Goal: Task Accomplishment & Management: Manage account settings

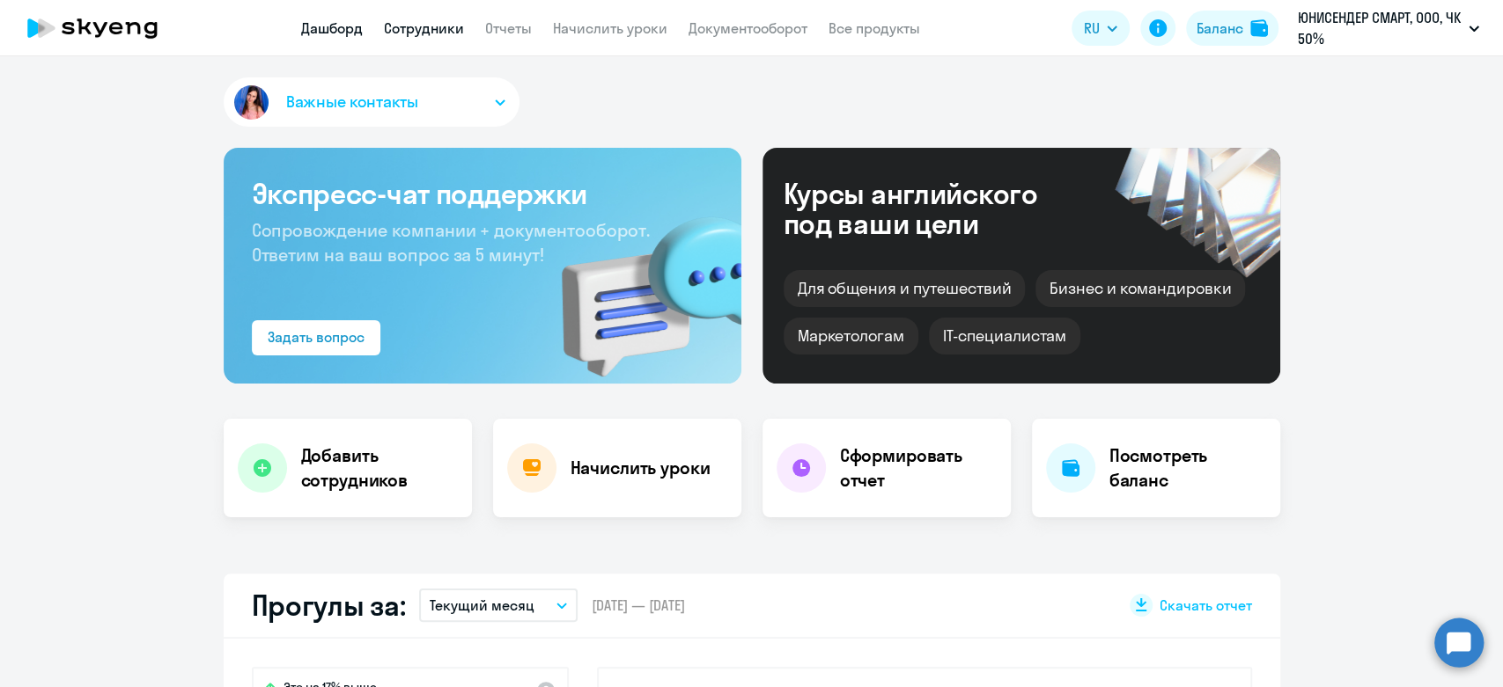
click at [425, 27] on link "Сотрудники" at bounding box center [424, 28] width 80 height 18
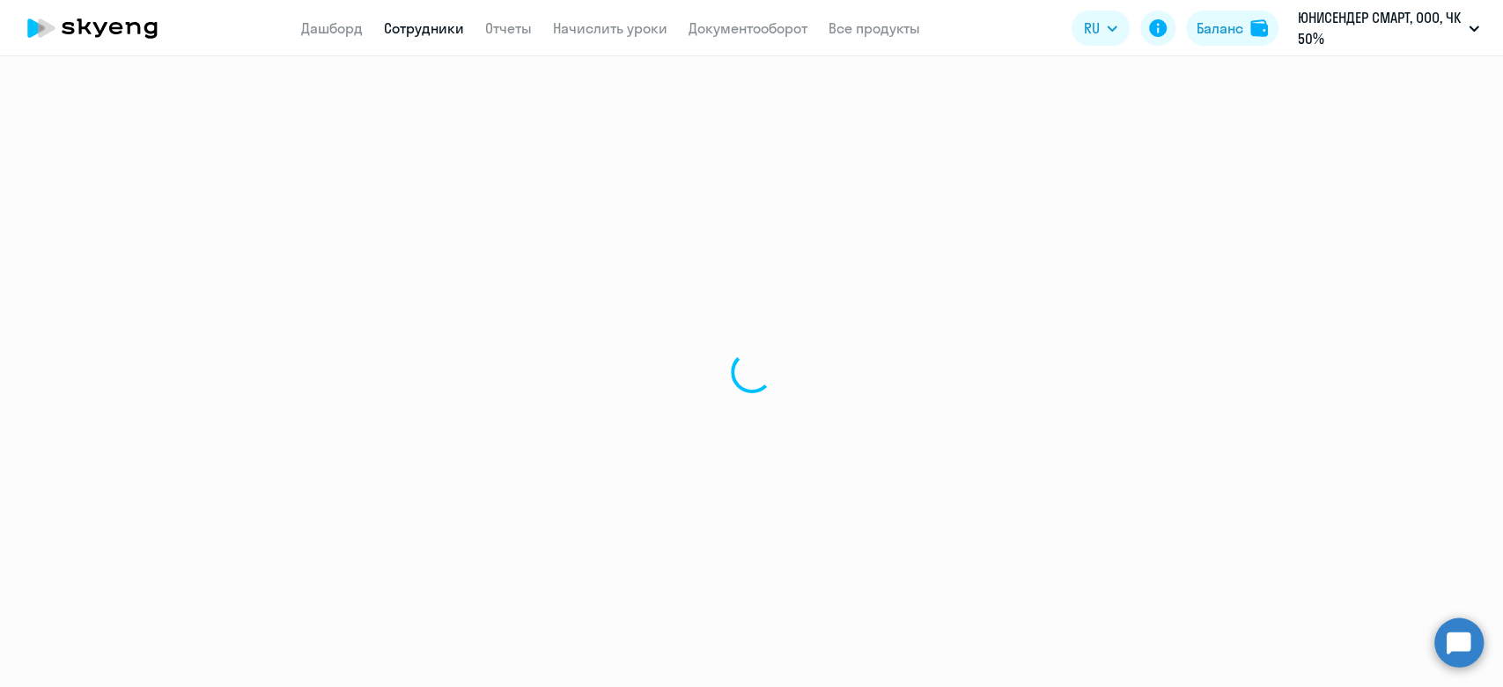
select select "30"
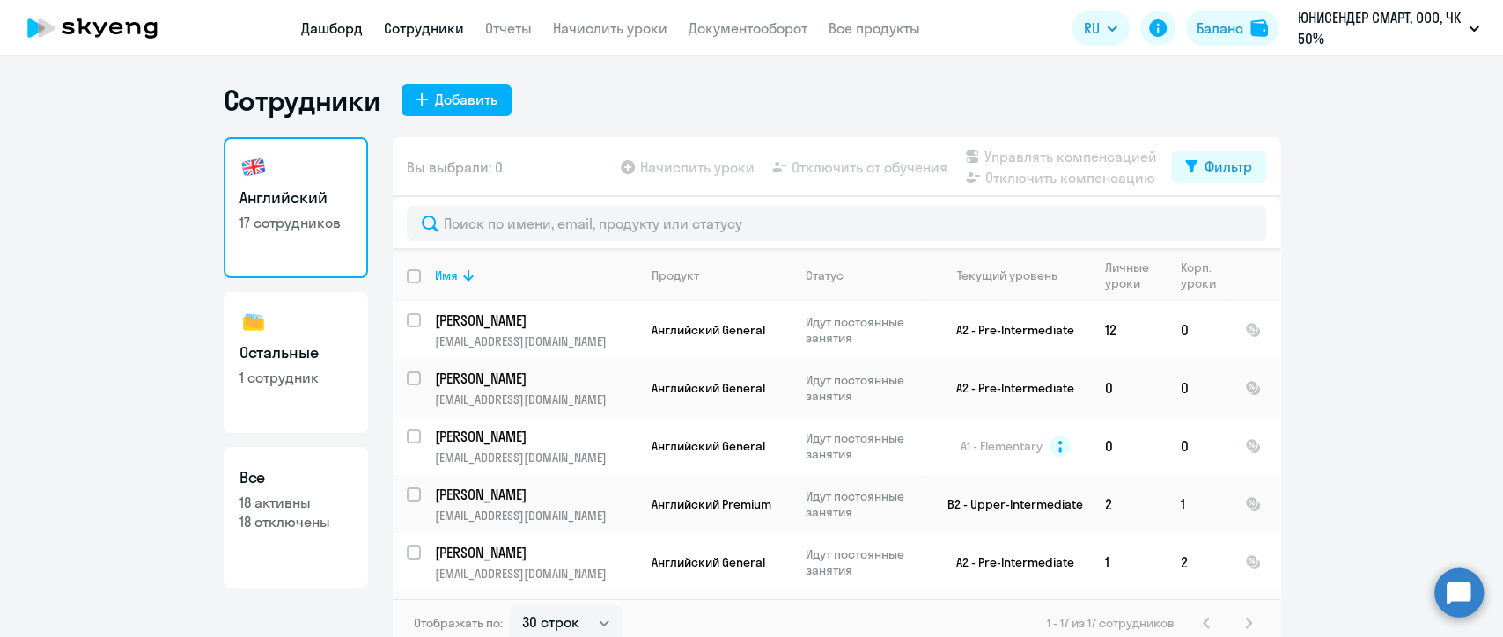
click at [349, 33] on link "Дашборд" at bounding box center [332, 28] width 62 height 18
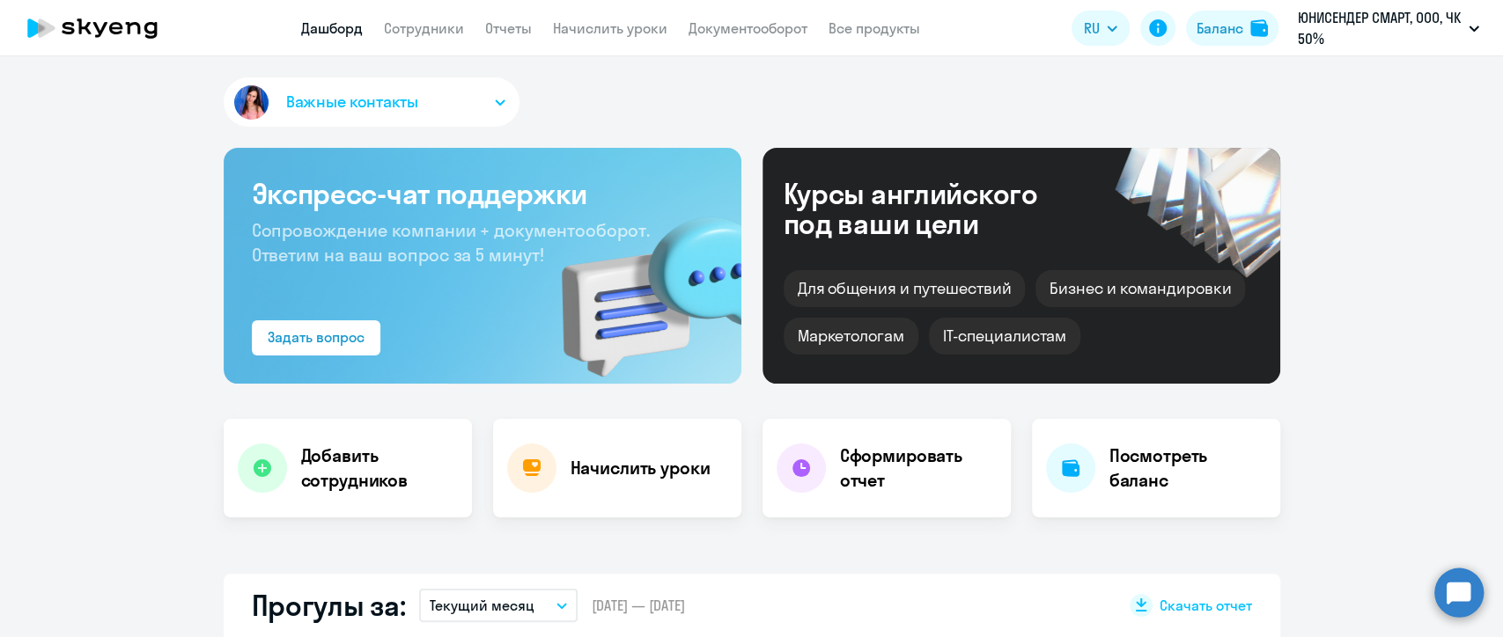
select select "30"
click at [400, 33] on link "Сотрудники" at bounding box center [424, 28] width 80 height 18
select select "30"
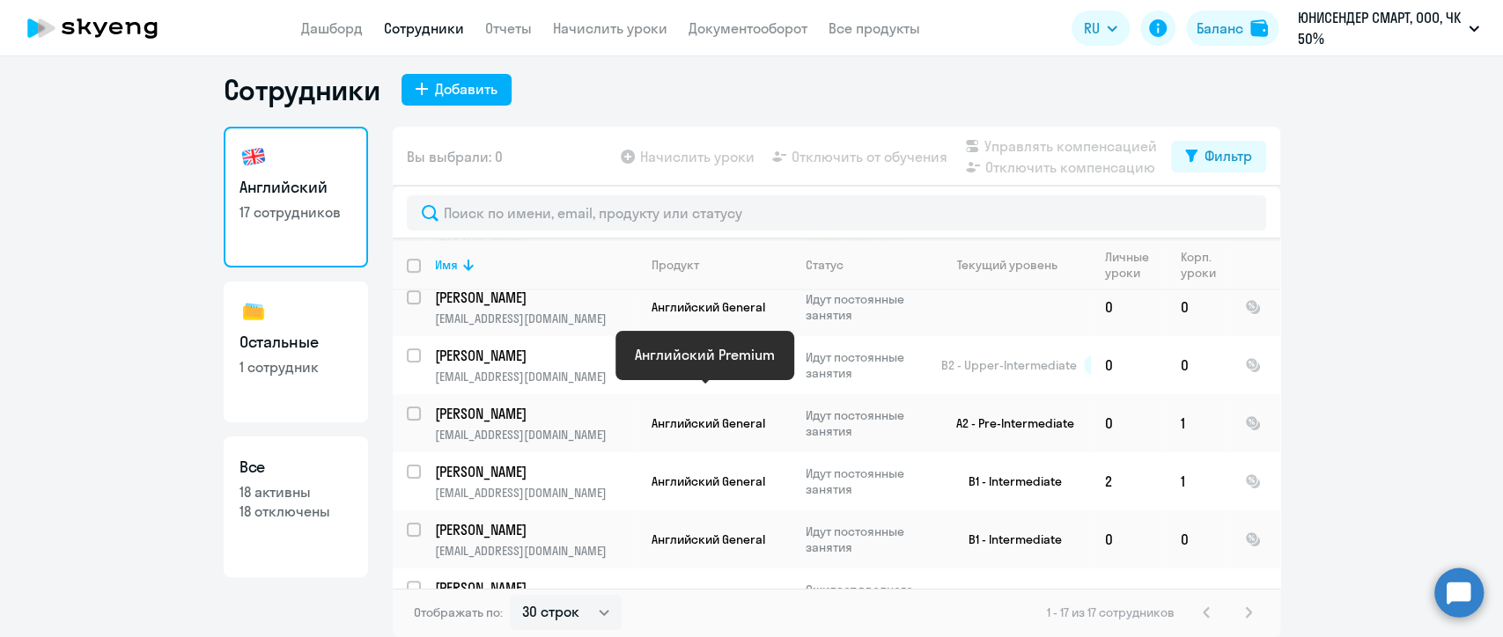
scroll to position [391, 0]
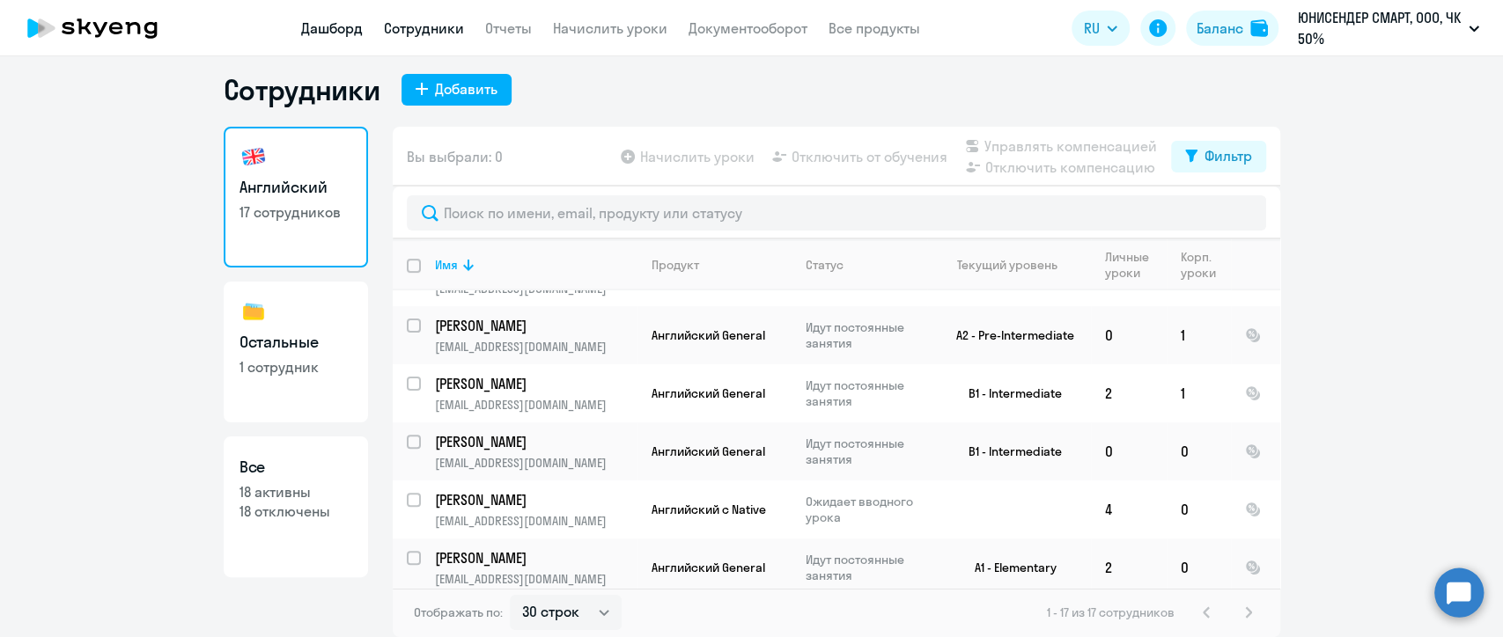
click at [340, 31] on link "Дашборд" at bounding box center [332, 28] width 62 height 18
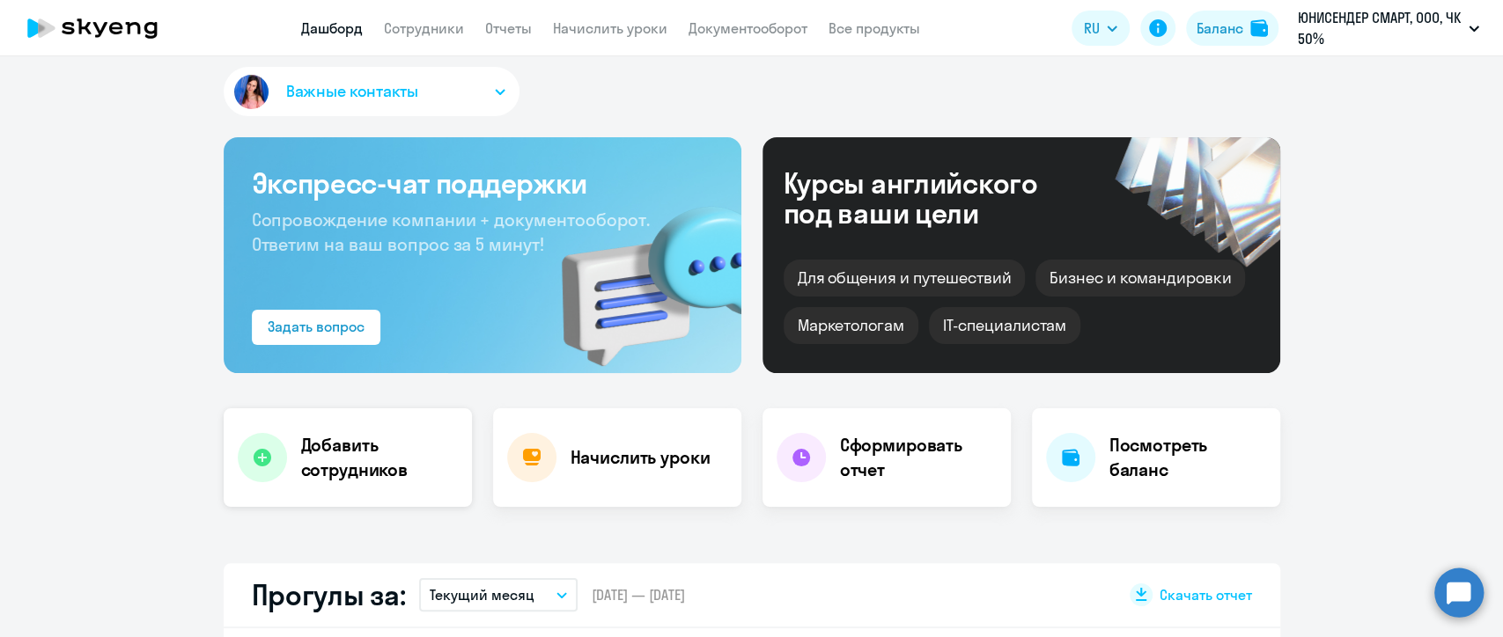
click at [301, 452] on h4 "Добавить сотрудников" at bounding box center [379, 457] width 157 height 49
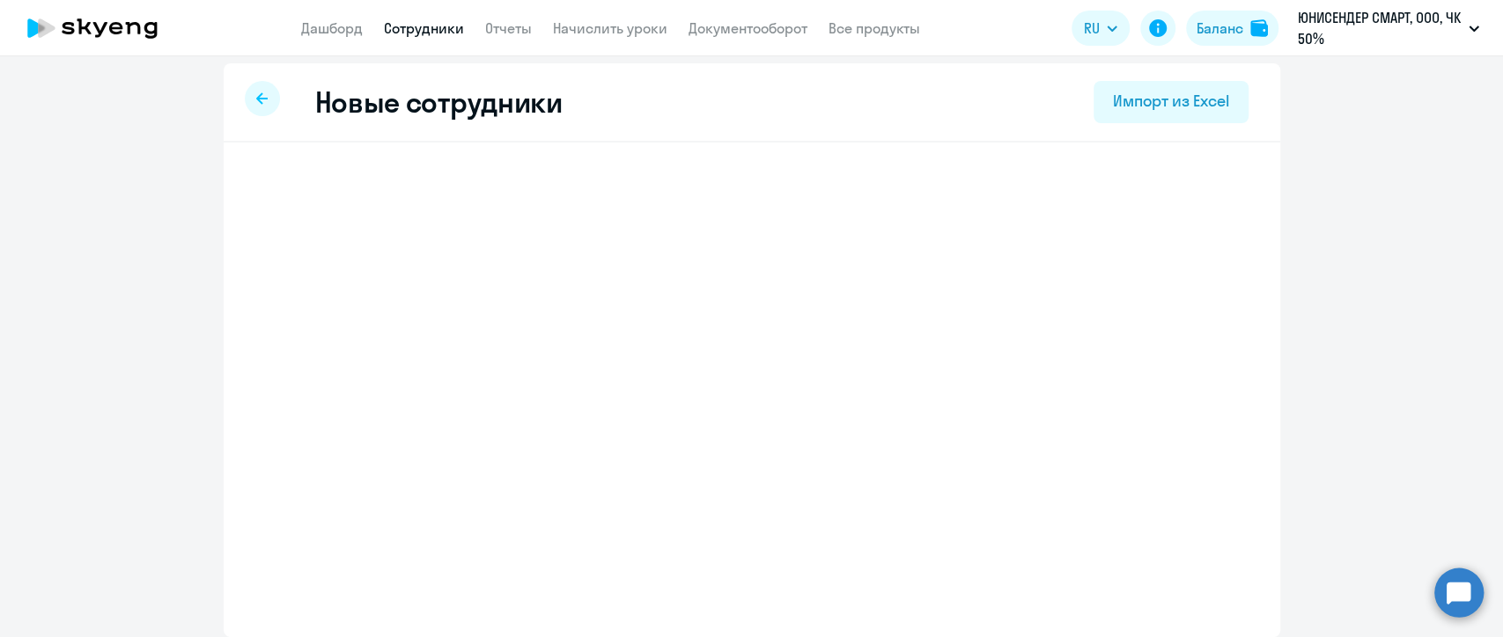
select select "english_adult_not_native_speaker"
select select "3"
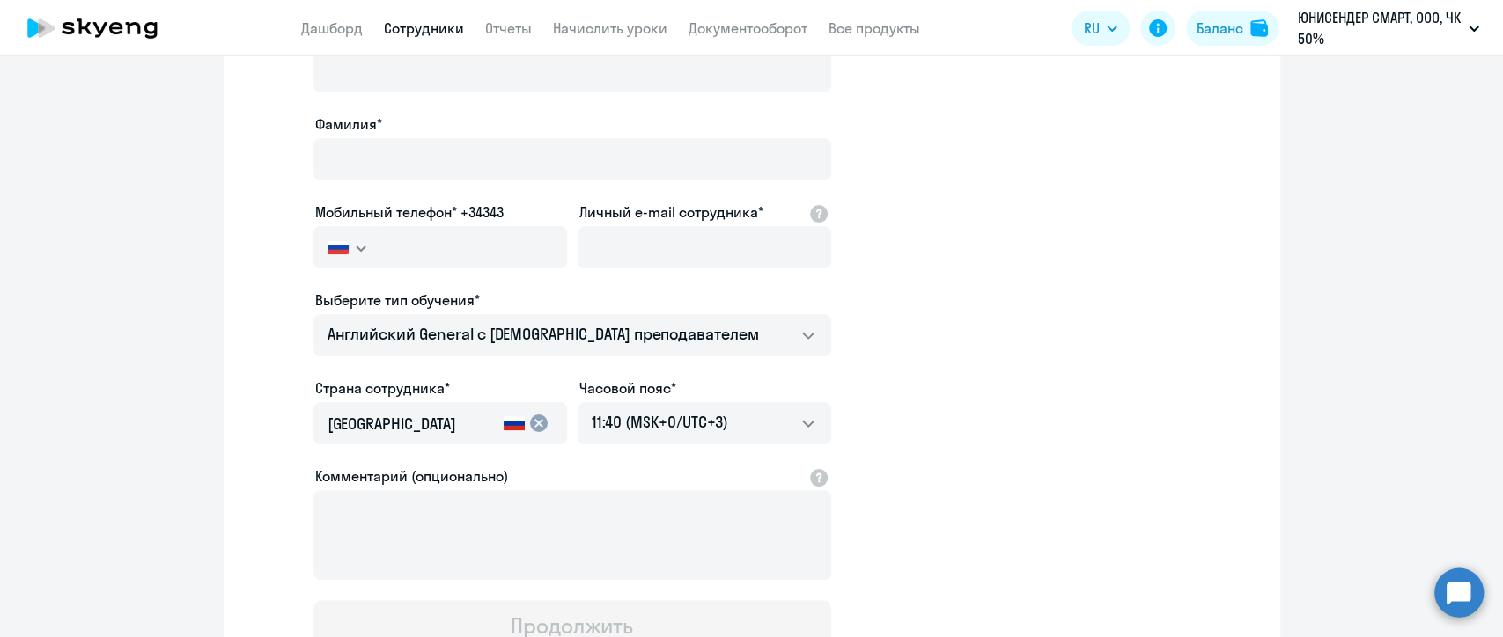
scroll to position [105, 0]
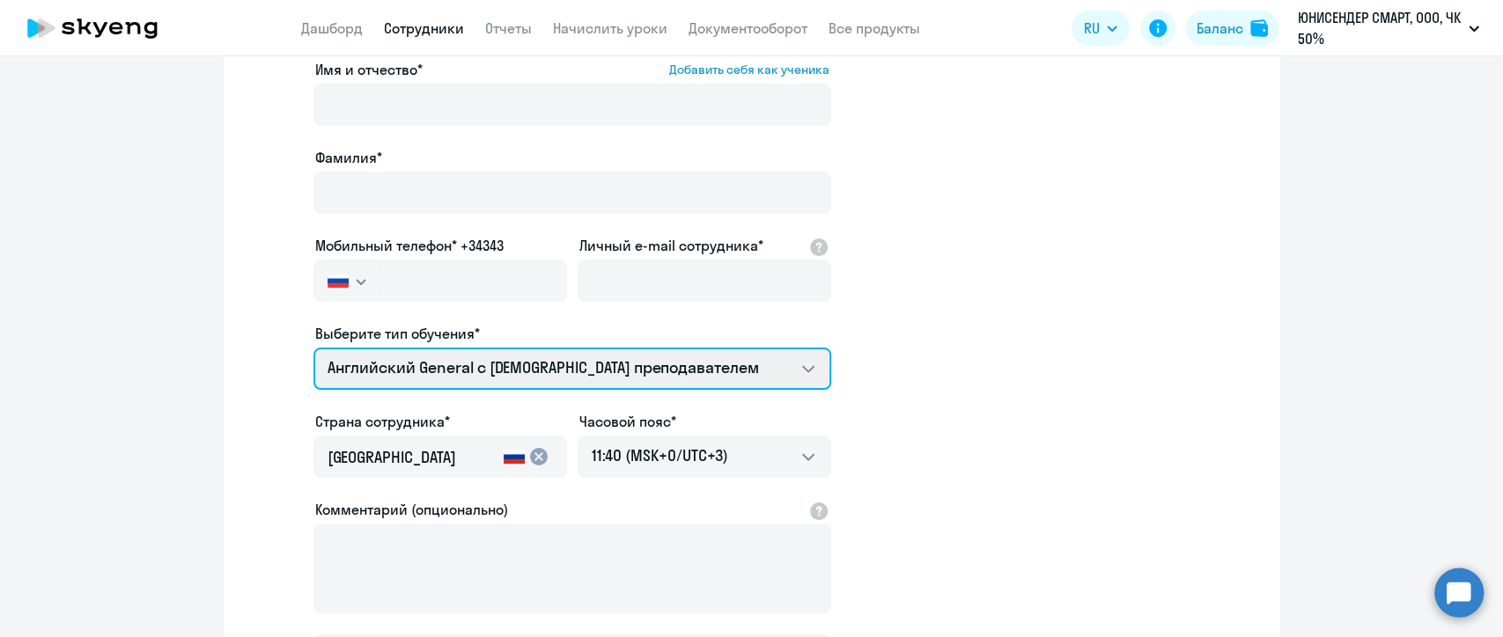
click at [412, 359] on select "Английский General с [DEMOGRAPHIC_DATA] преподавателем Английский General с [DE…" at bounding box center [572, 369] width 518 height 42
click at [778, 377] on select "Английский General с [DEMOGRAPHIC_DATA] преподавателем Английский General с [DE…" at bounding box center [572, 369] width 518 height 42
click at [810, 372] on select "Английский General с [DEMOGRAPHIC_DATA] преподавателем Английский General с [DE…" at bounding box center [572, 369] width 518 height 42
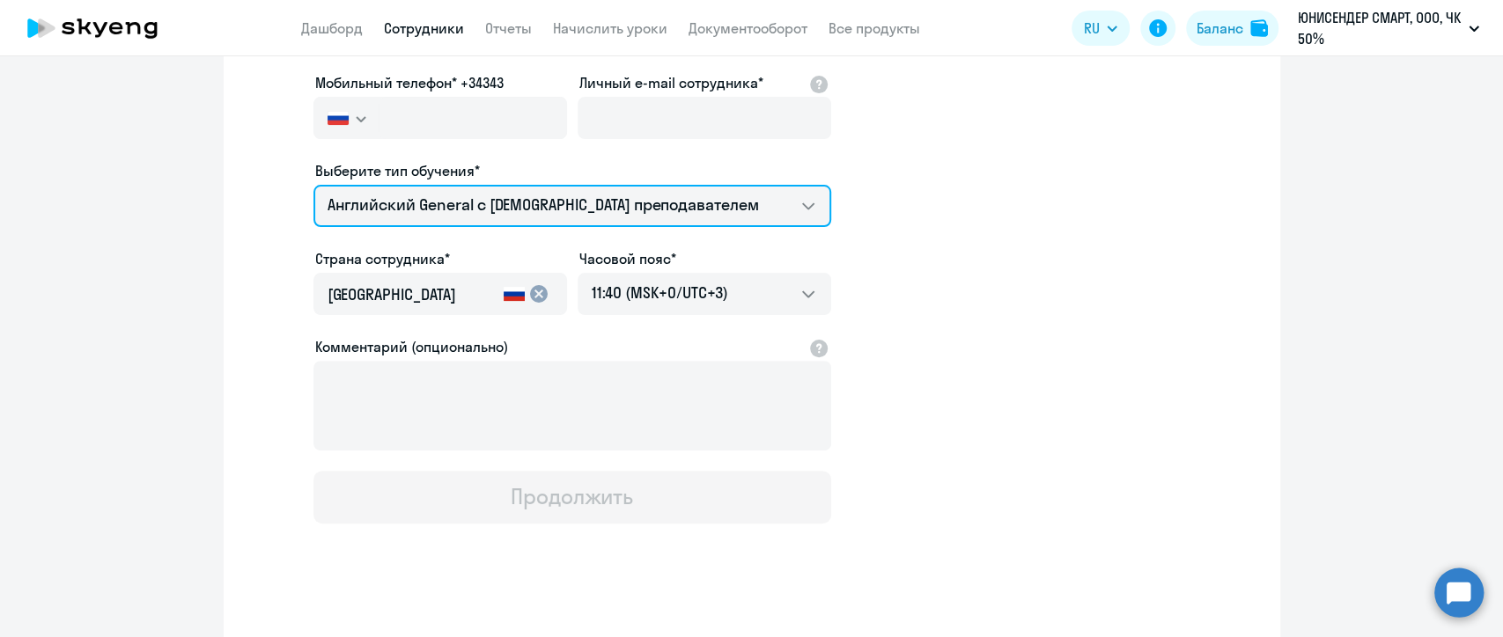
scroll to position [285, 0]
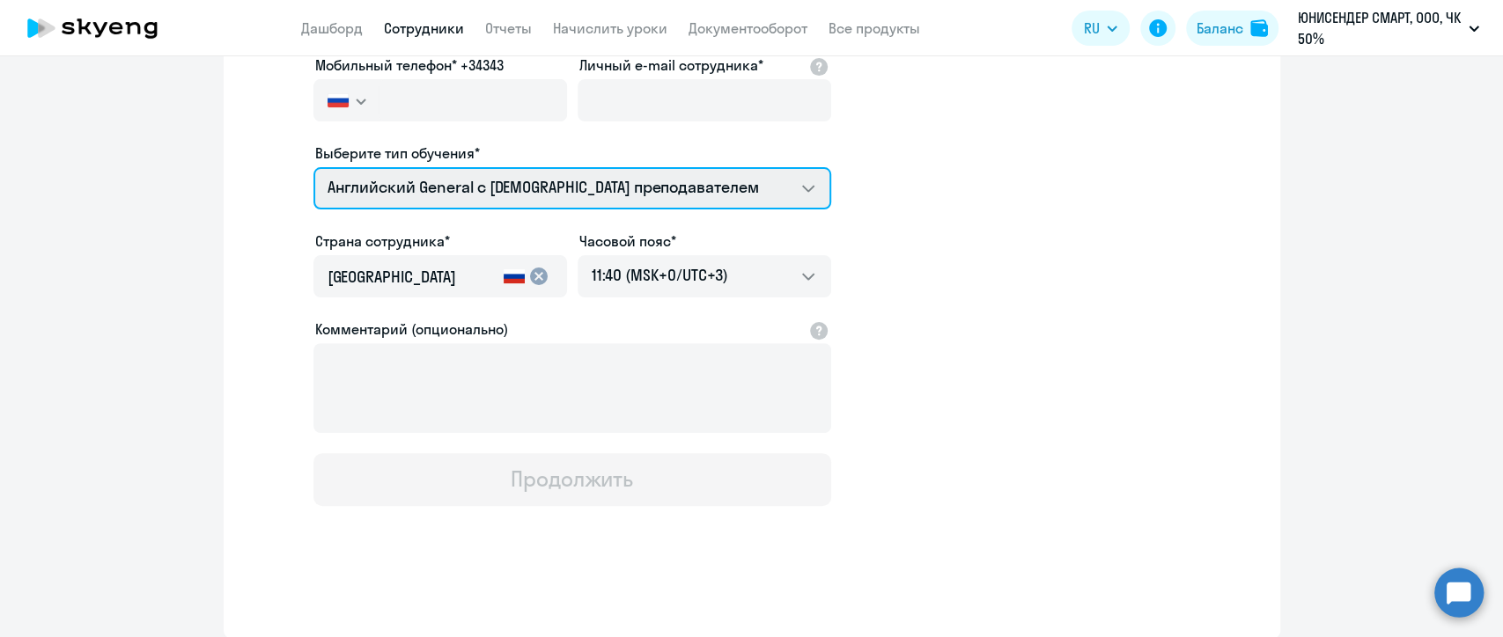
click at [801, 190] on select "Английский General с [DEMOGRAPHIC_DATA] преподавателем Английский General с [DE…" at bounding box center [572, 188] width 518 height 42
click at [811, 188] on select "Английский General с [DEMOGRAPHIC_DATA] преподавателем Английский General с [DE…" at bounding box center [572, 188] width 518 height 42
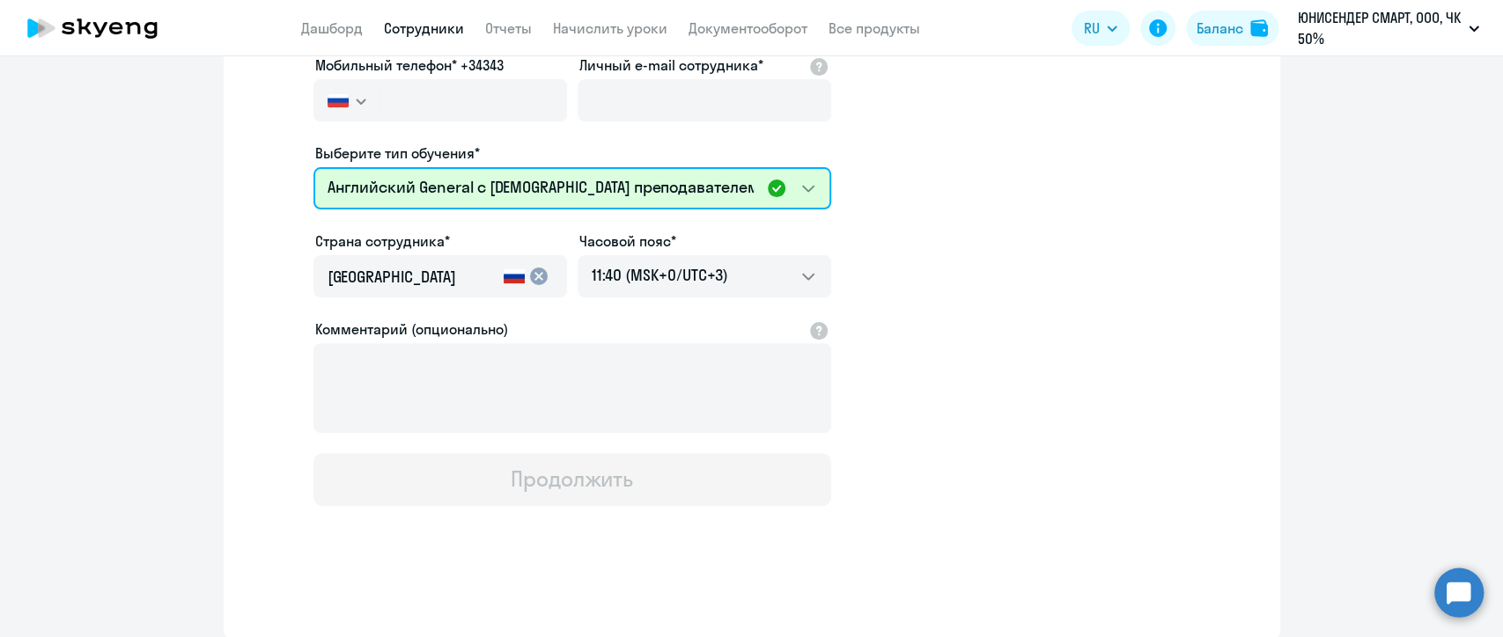
click at [747, 181] on select "Английский General с [DEMOGRAPHIC_DATA] преподавателем Английский General с [DE…" at bounding box center [572, 188] width 518 height 42
click at [805, 193] on select "Английский General с [DEMOGRAPHIC_DATA] преподавателем Английский General с [DE…" at bounding box center [572, 188] width 518 height 42
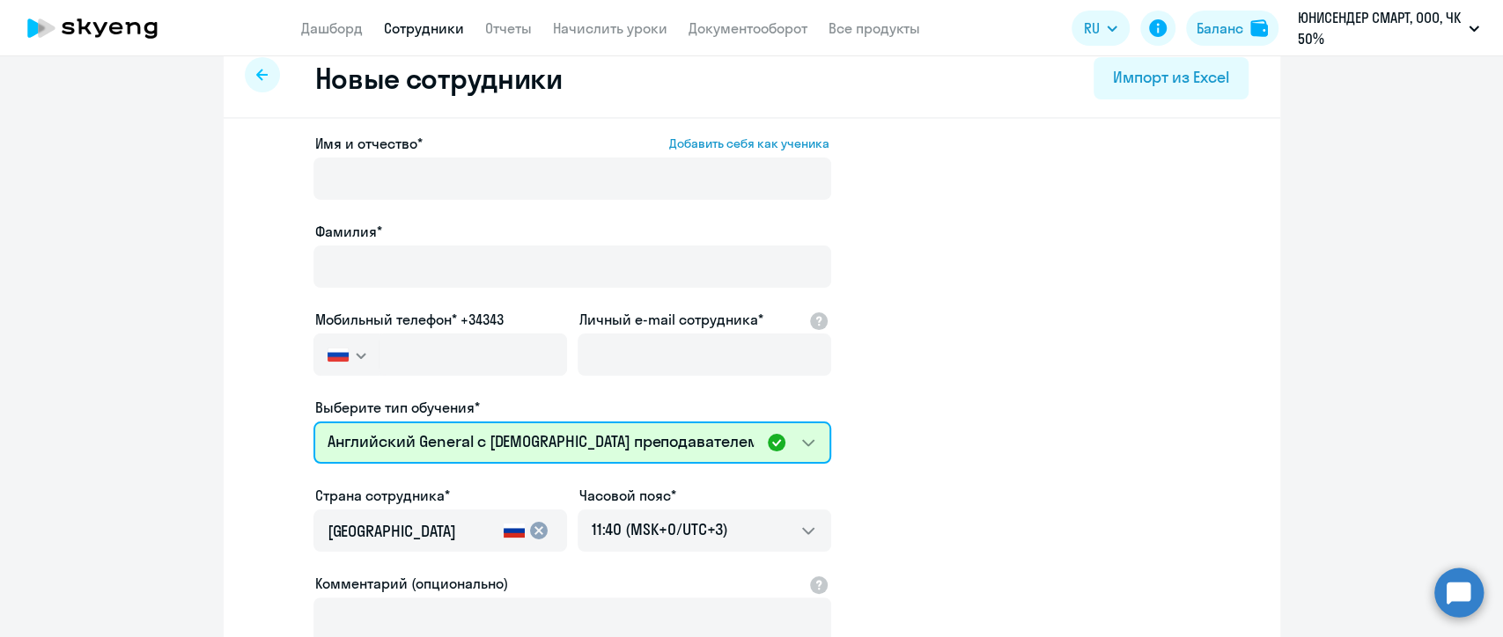
scroll to position [0, 0]
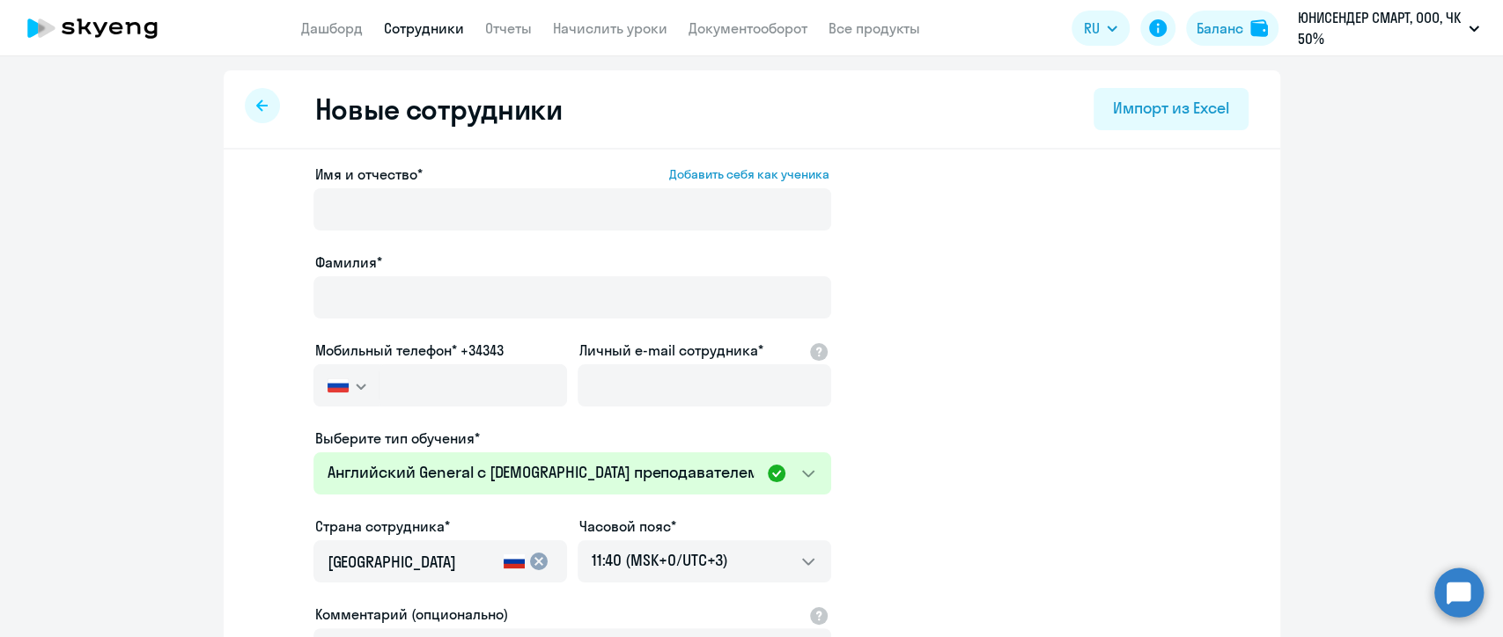
click at [256, 107] on icon at bounding box center [261, 105] width 11 height 12
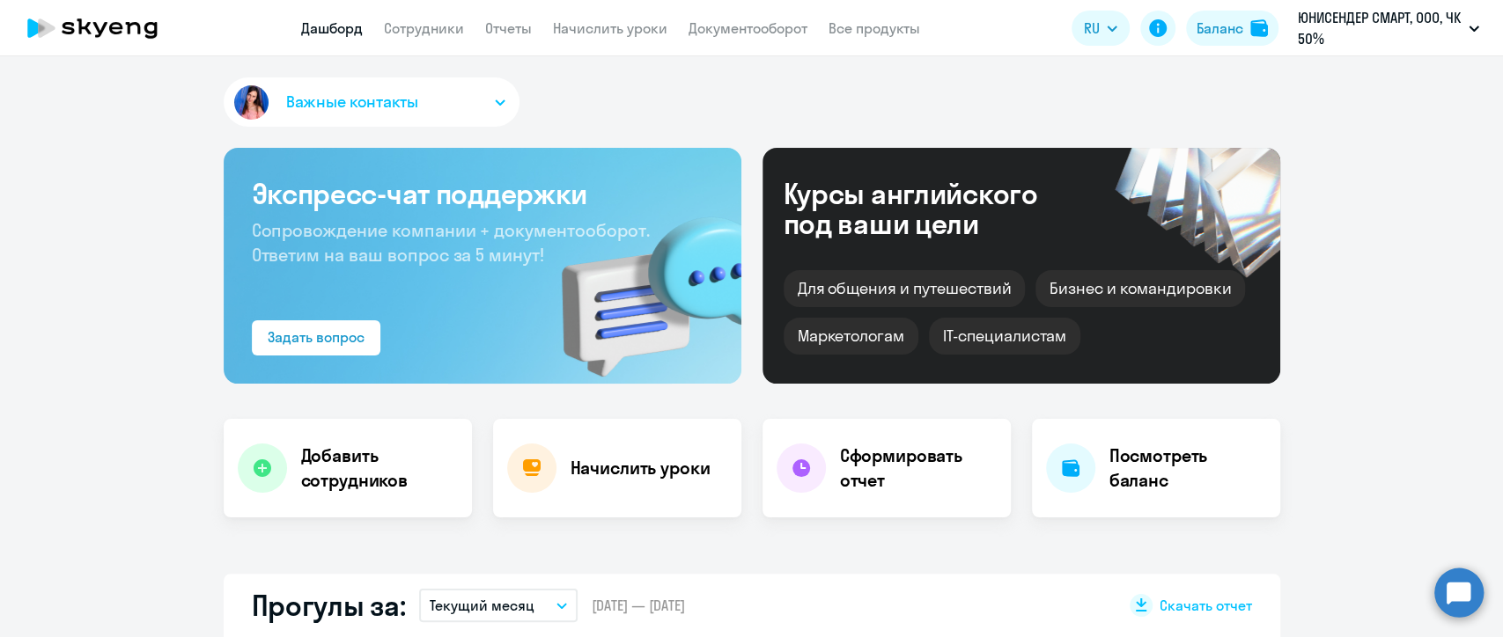
select select "30"
click at [592, 26] on link "Начислить уроки" at bounding box center [610, 28] width 114 height 18
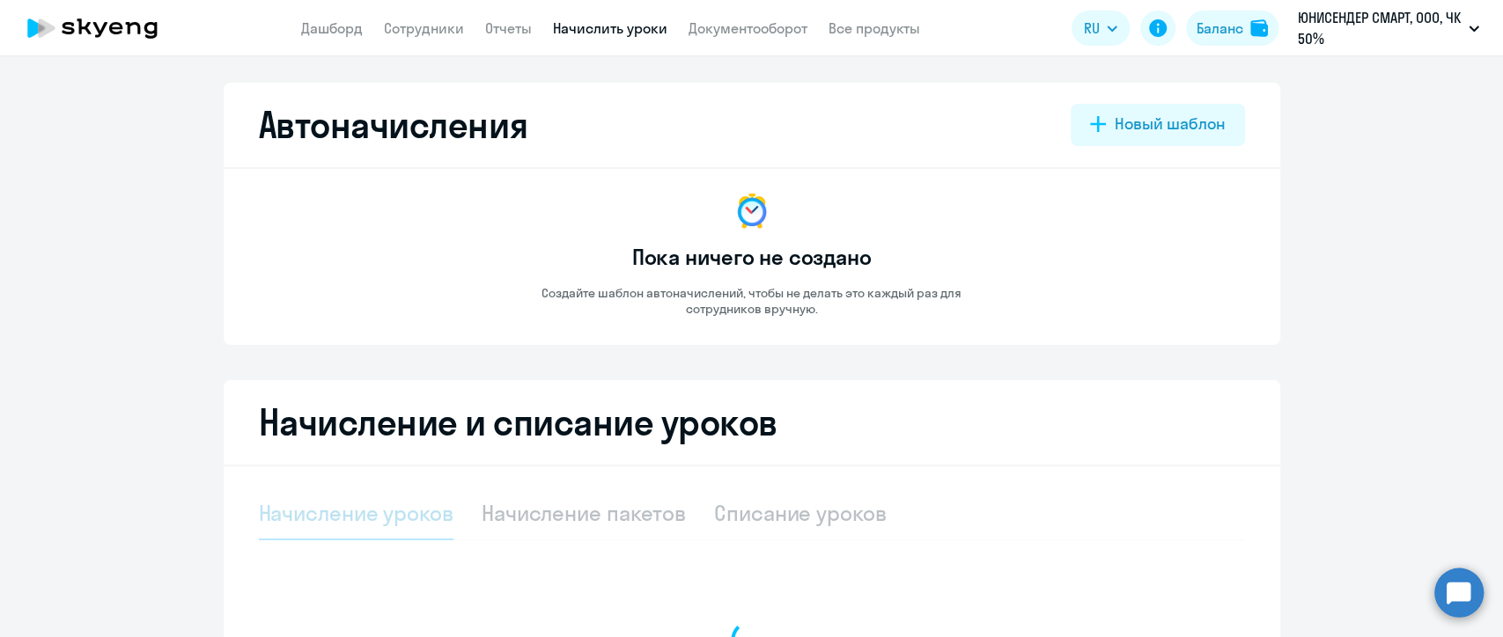
select select "10"
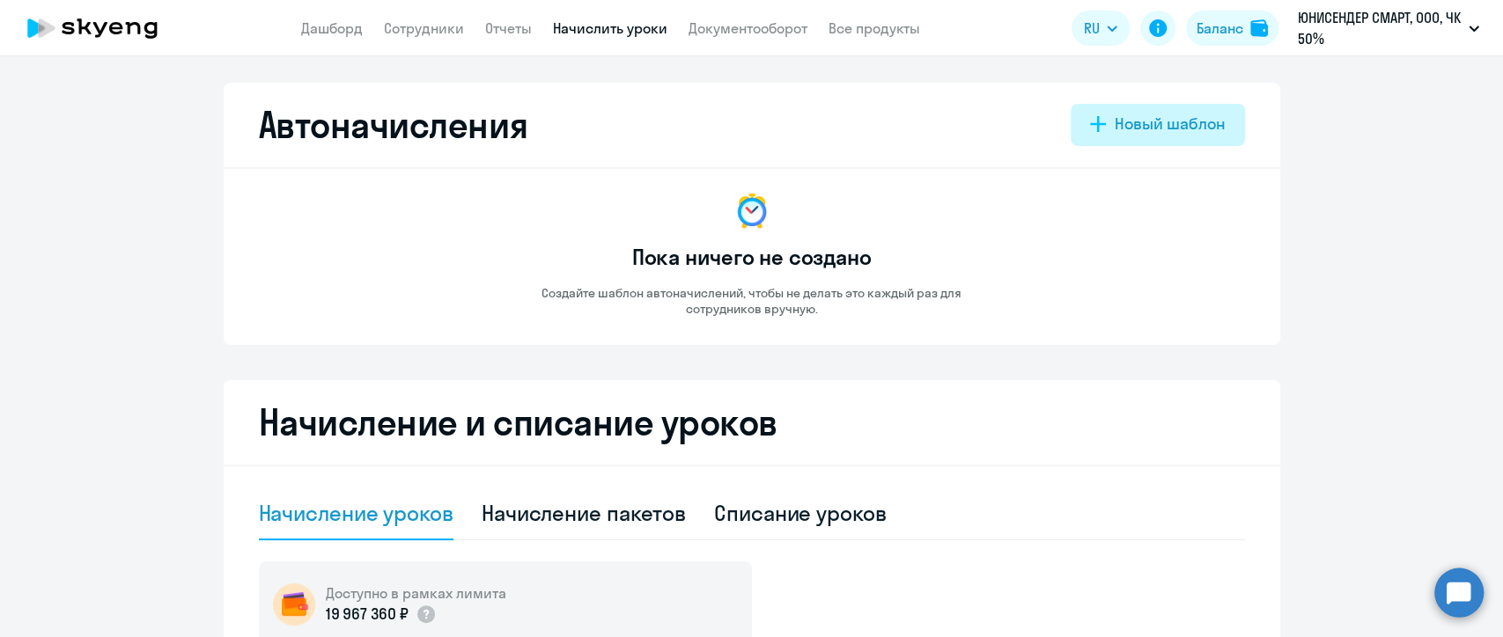
click at [1145, 118] on div "Новый шаблон" at bounding box center [1169, 124] width 110 height 23
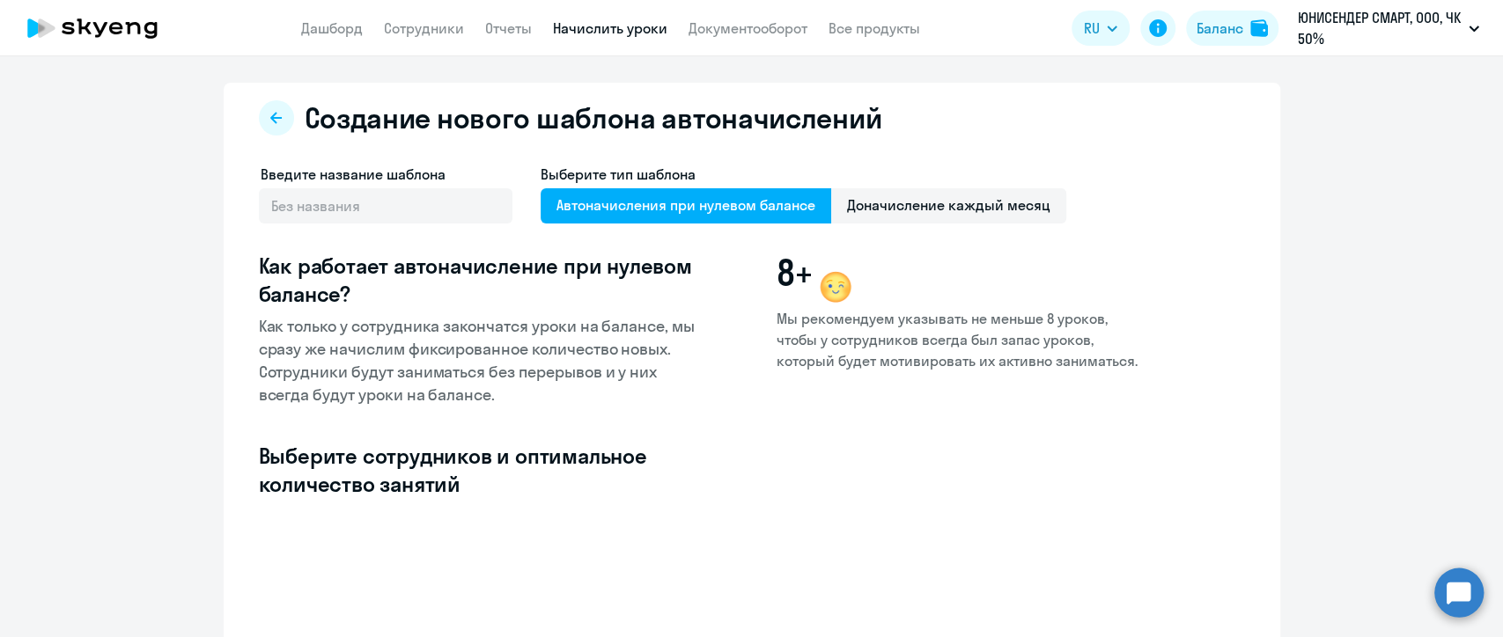
select select "10"
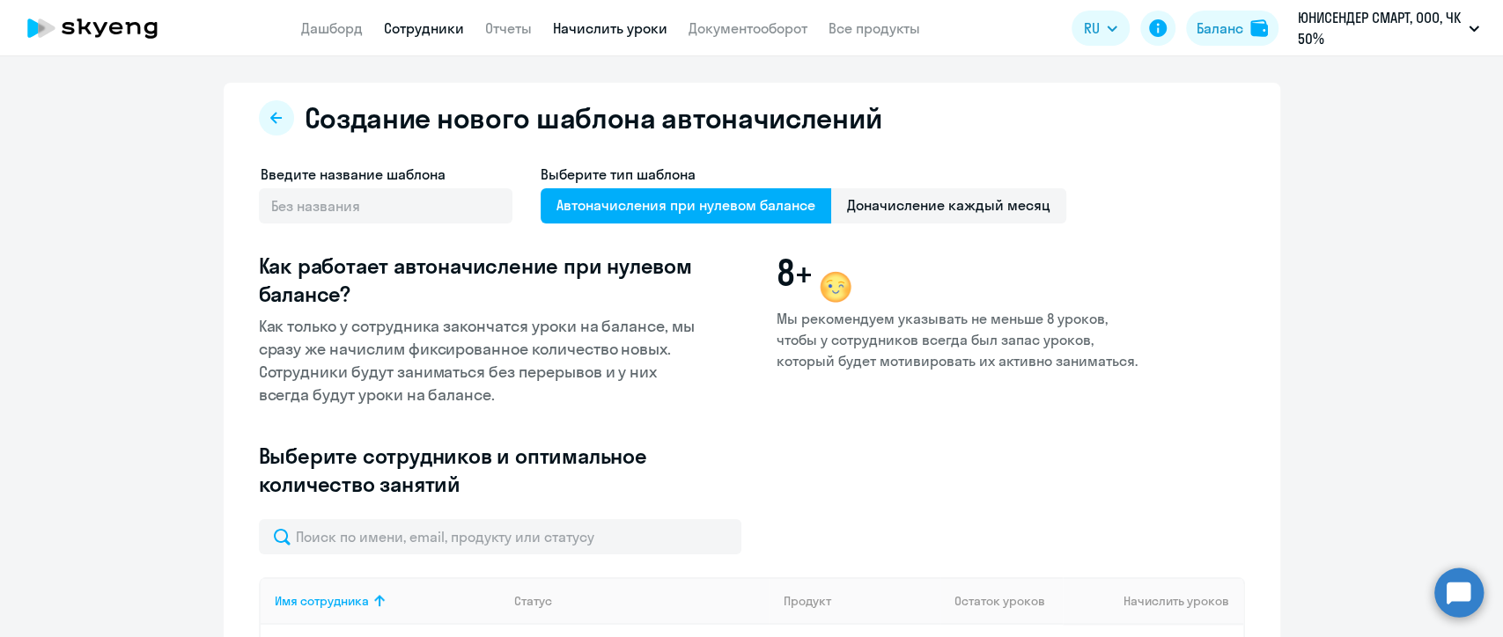
click at [450, 26] on link "Сотрудники" at bounding box center [424, 28] width 80 height 18
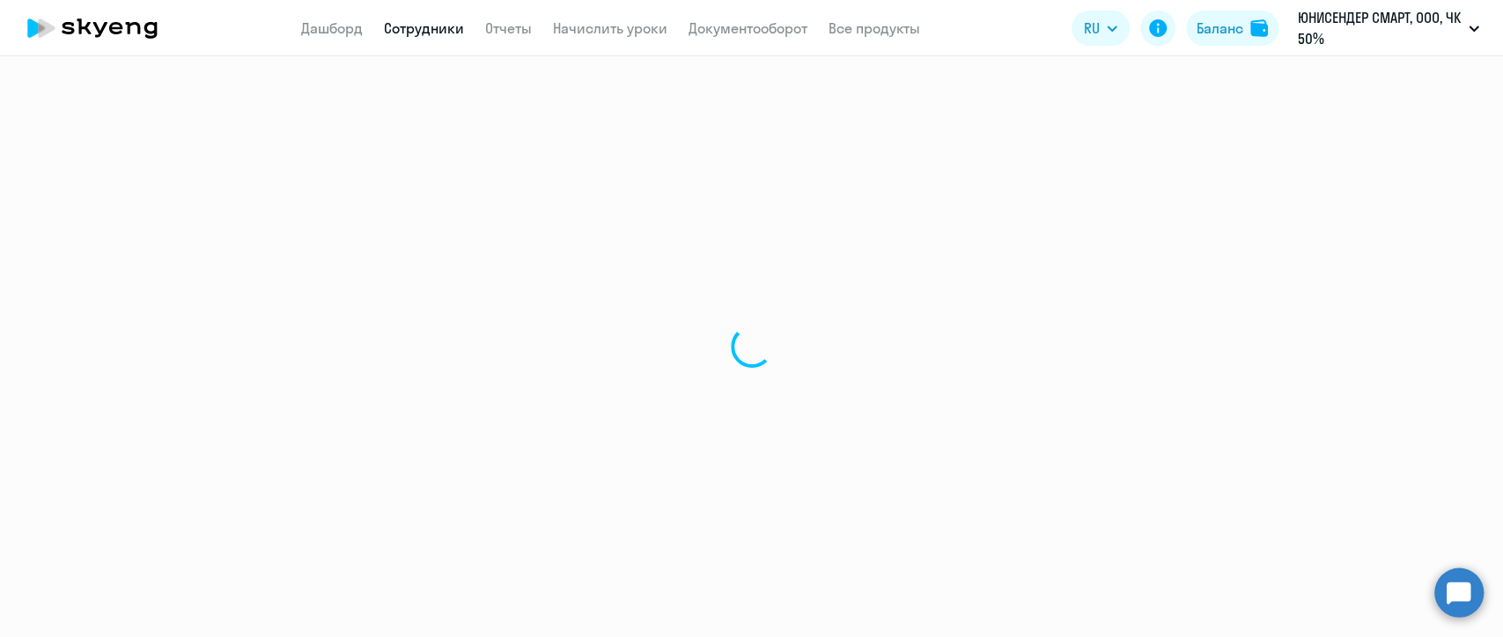
select select "30"
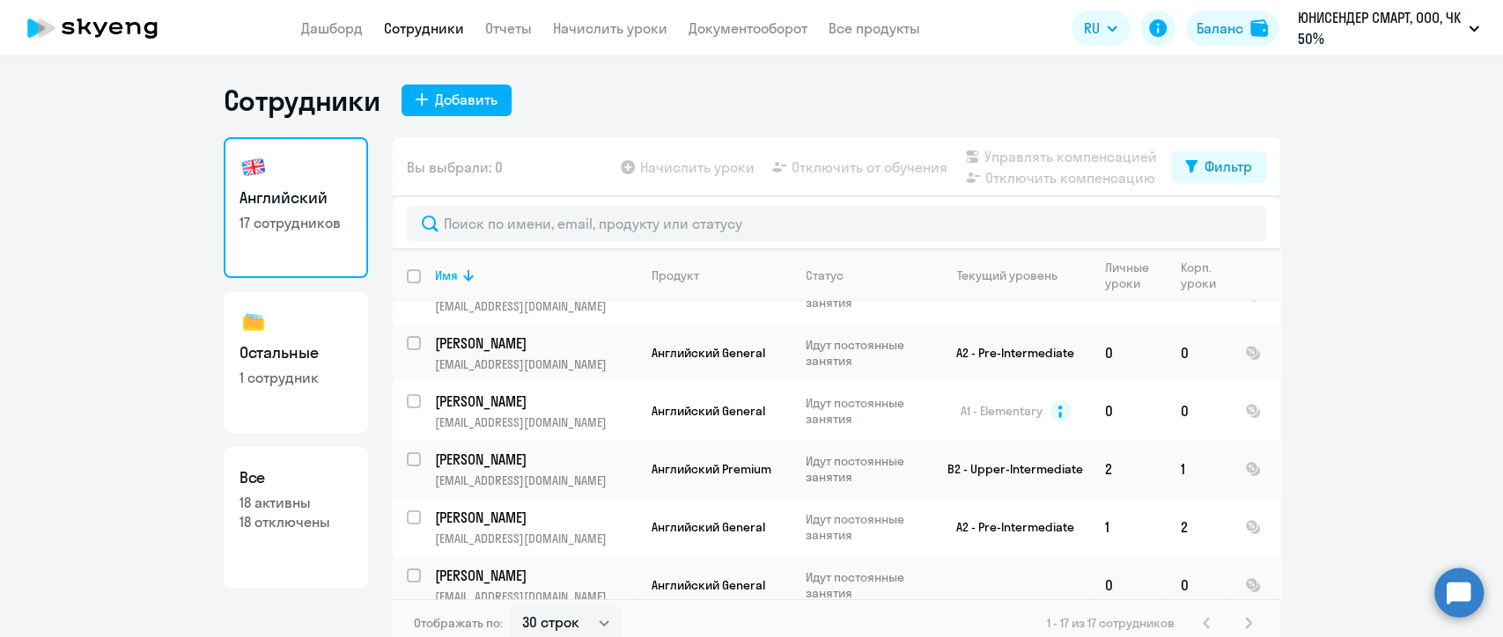
scroll to position [2, 0]
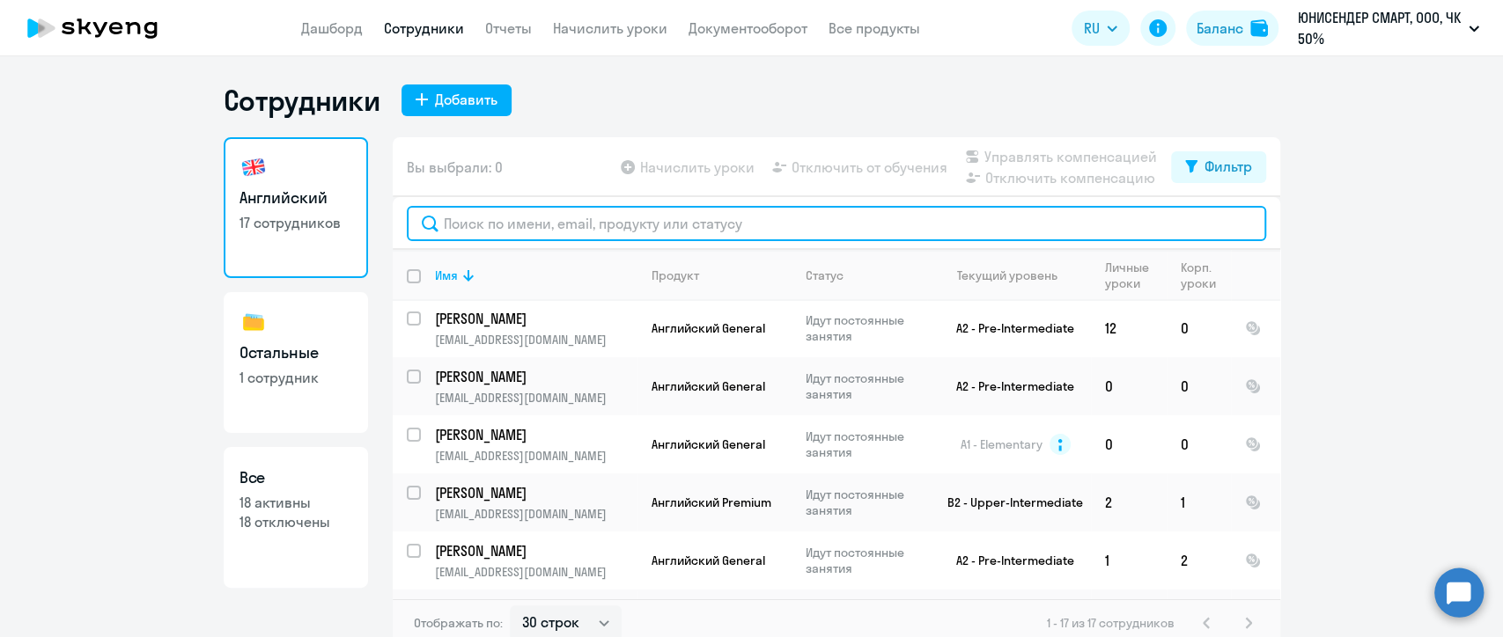
click at [580, 224] on input "text" at bounding box center [836, 223] width 859 height 35
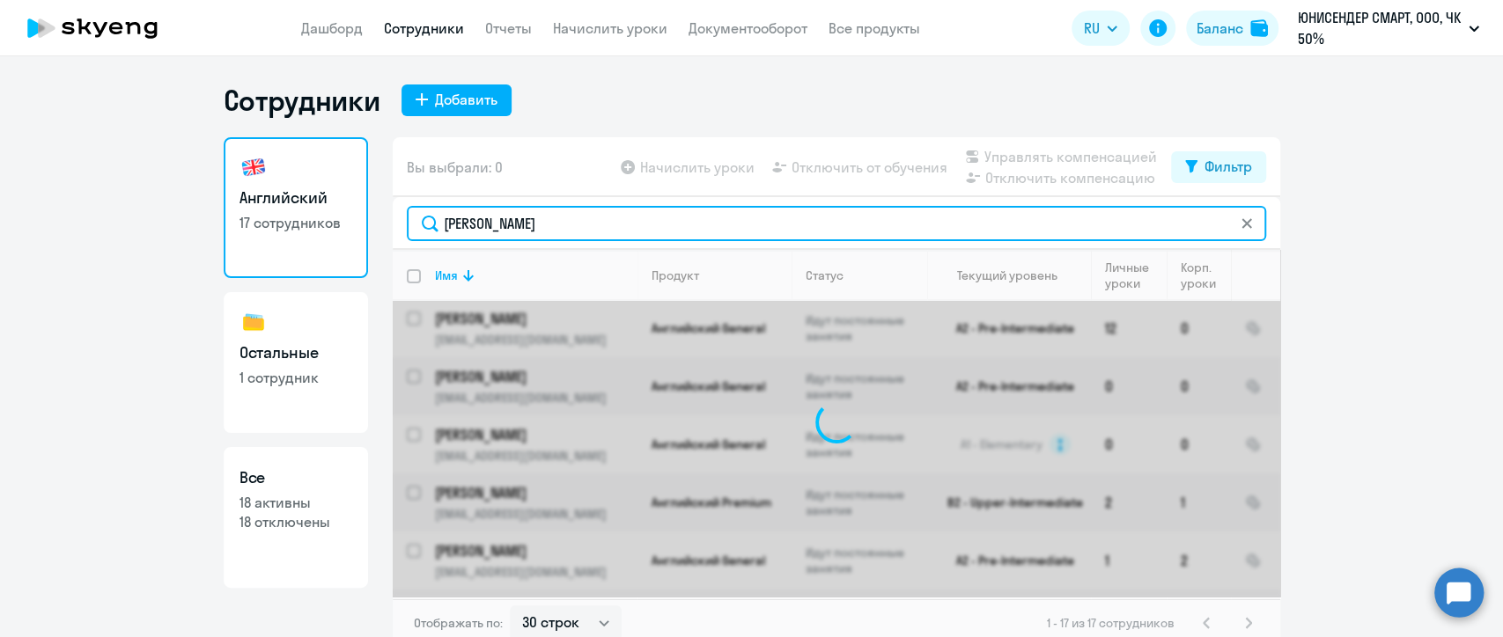
scroll to position [0, 0]
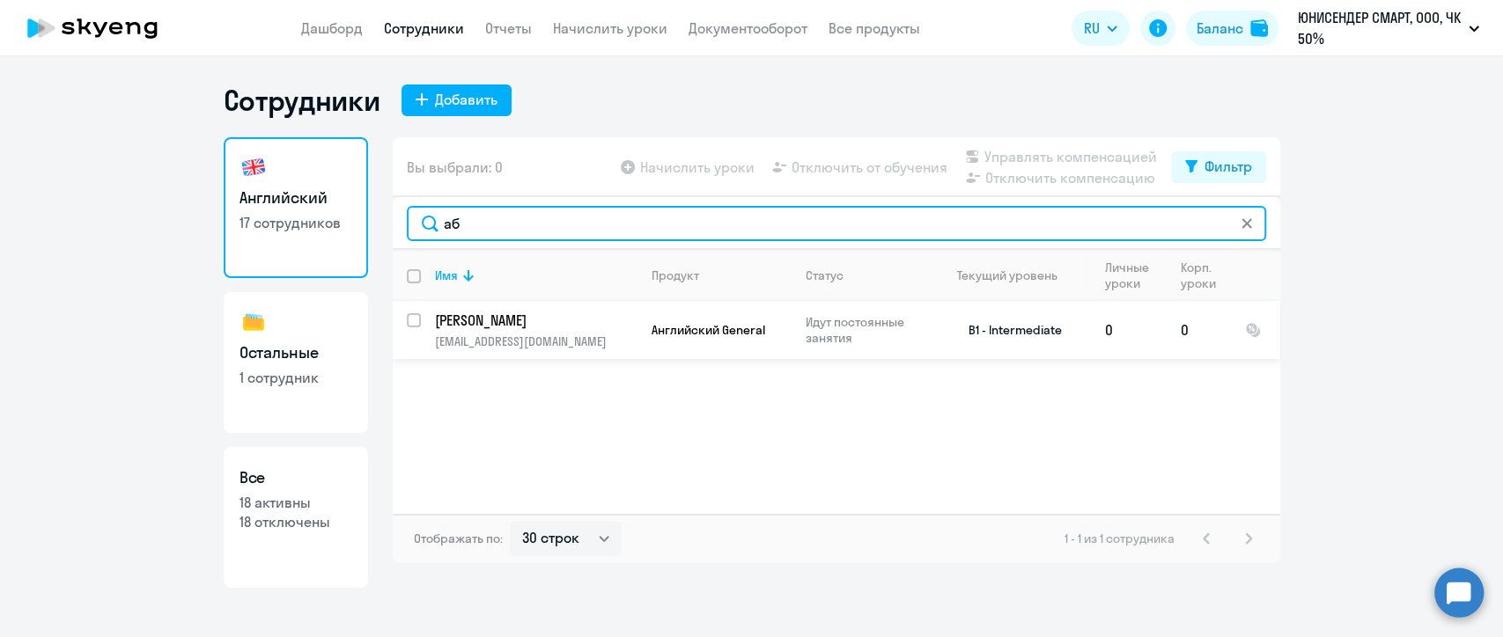
type input "аб"
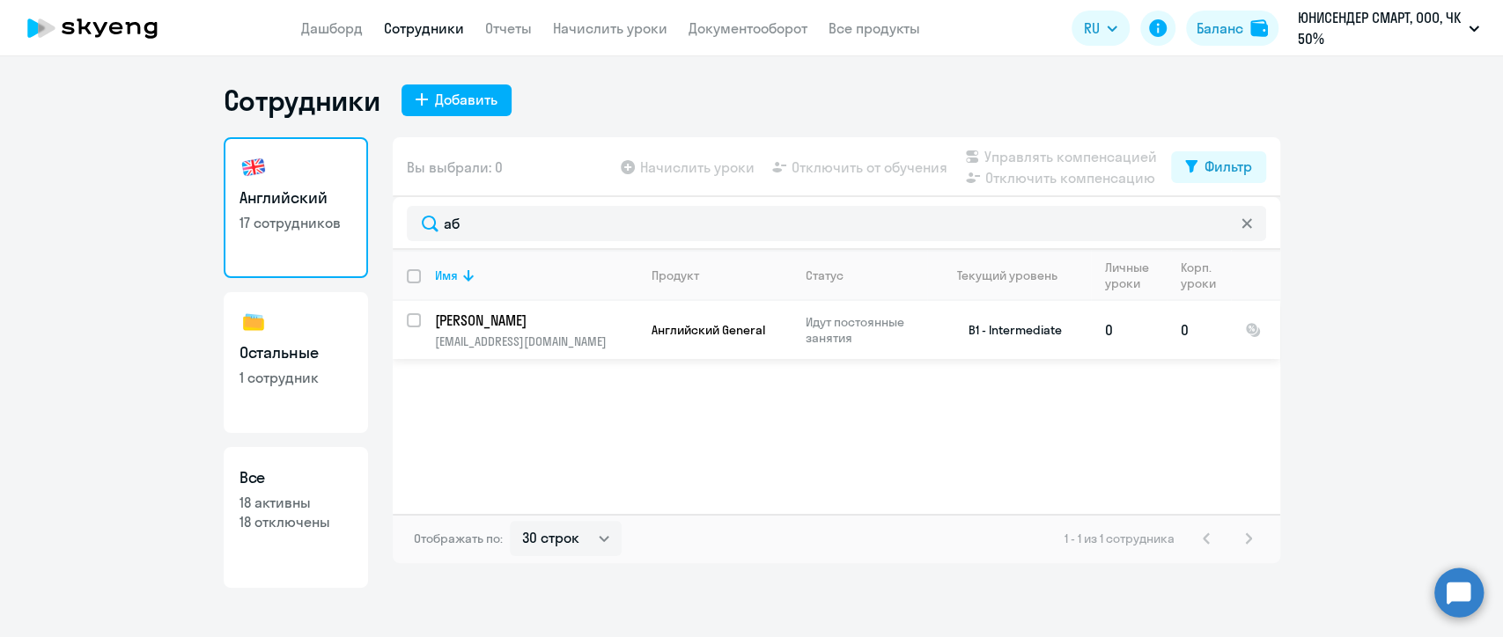
click at [410, 327] on input "select row 825064" at bounding box center [424, 330] width 35 height 35
checkbox input "true"
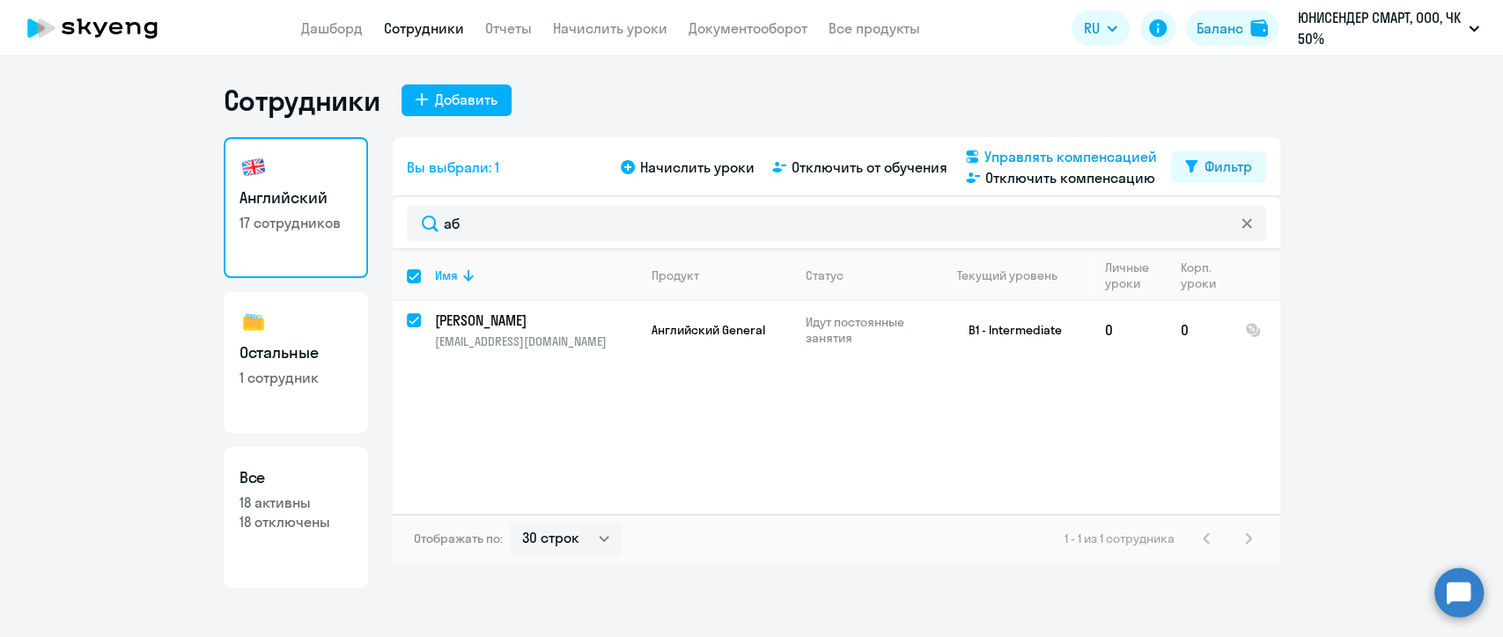
click at [1075, 160] on span "Управлять компенсацией" at bounding box center [1070, 156] width 173 height 21
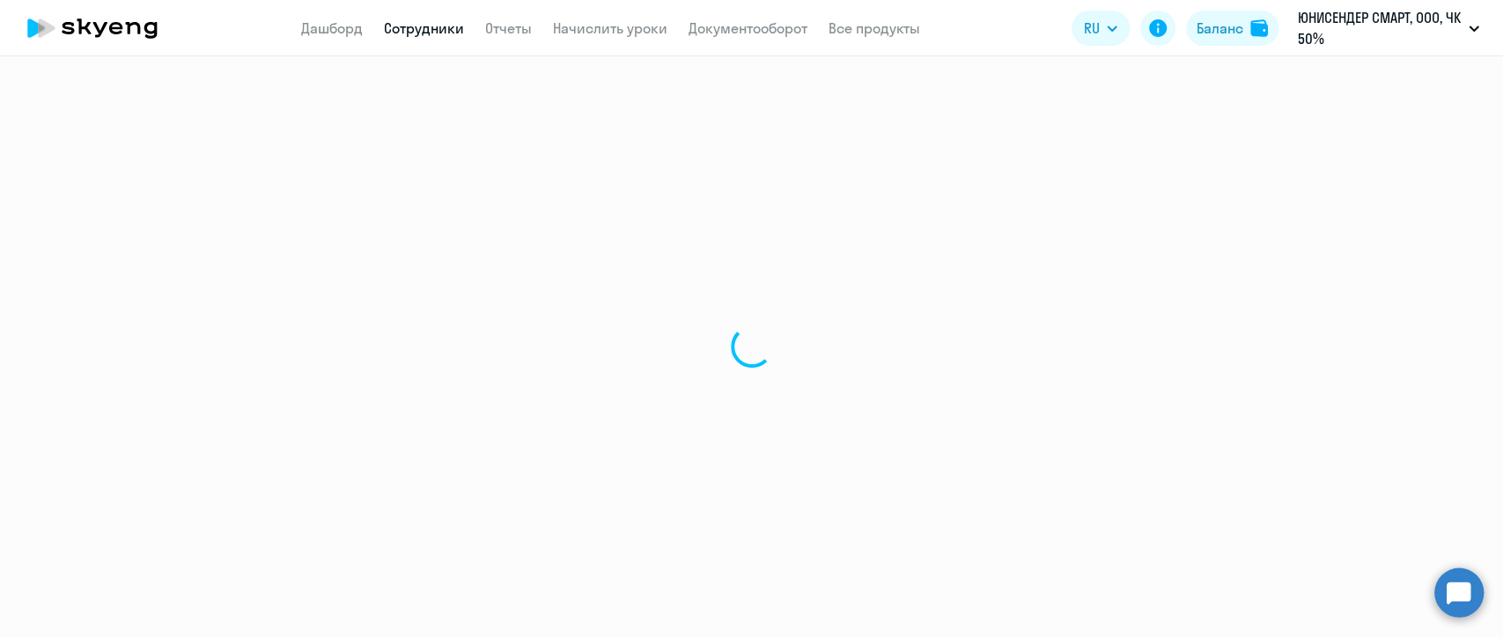
select select "30"
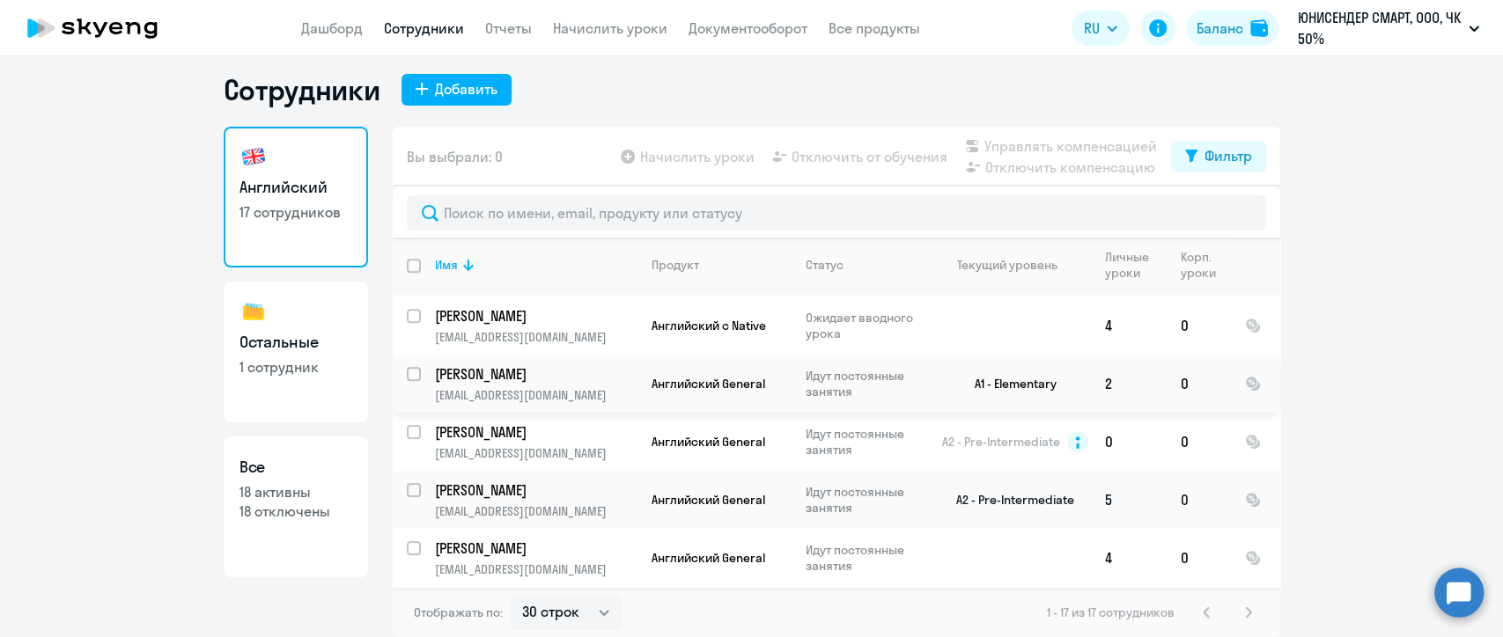
scroll to position [687, 0]
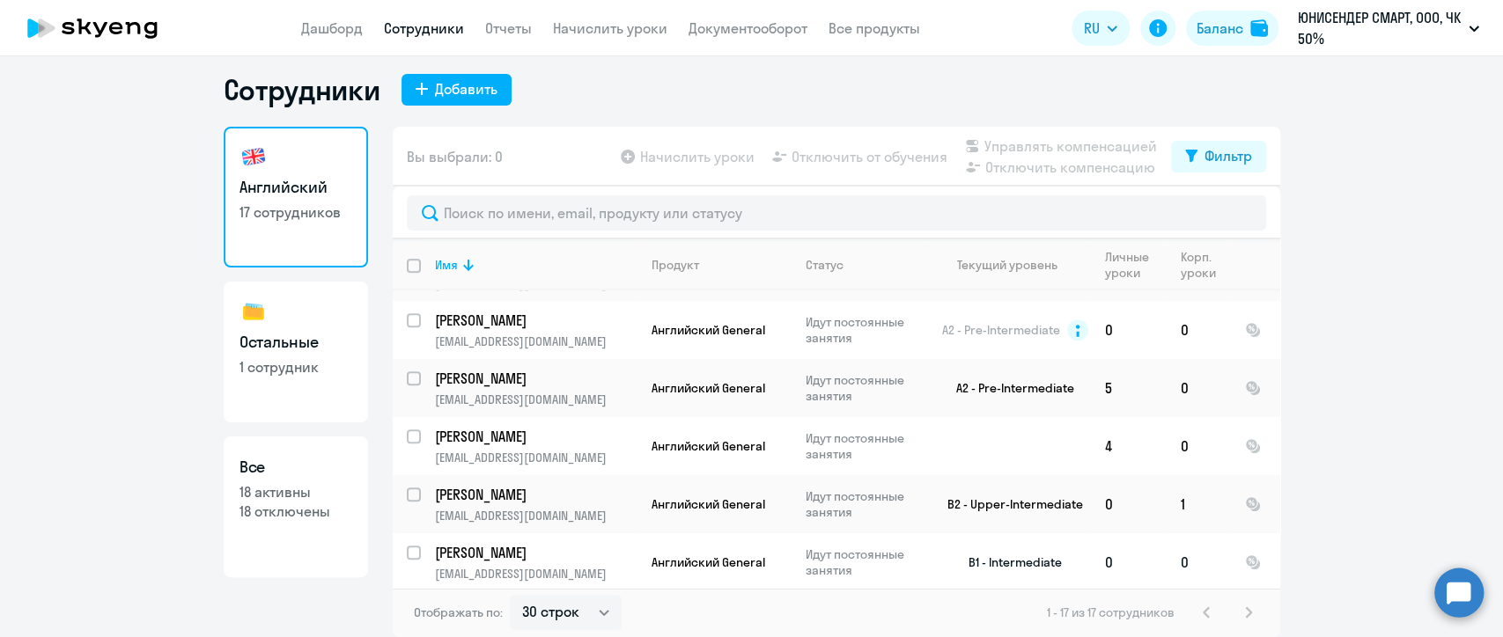
click at [421, 551] on td "[PERSON_NAME] [PERSON_NAME][EMAIL_ADDRESS][DOMAIN_NAME]" at bounding box center [529, 562] width 217 height 58
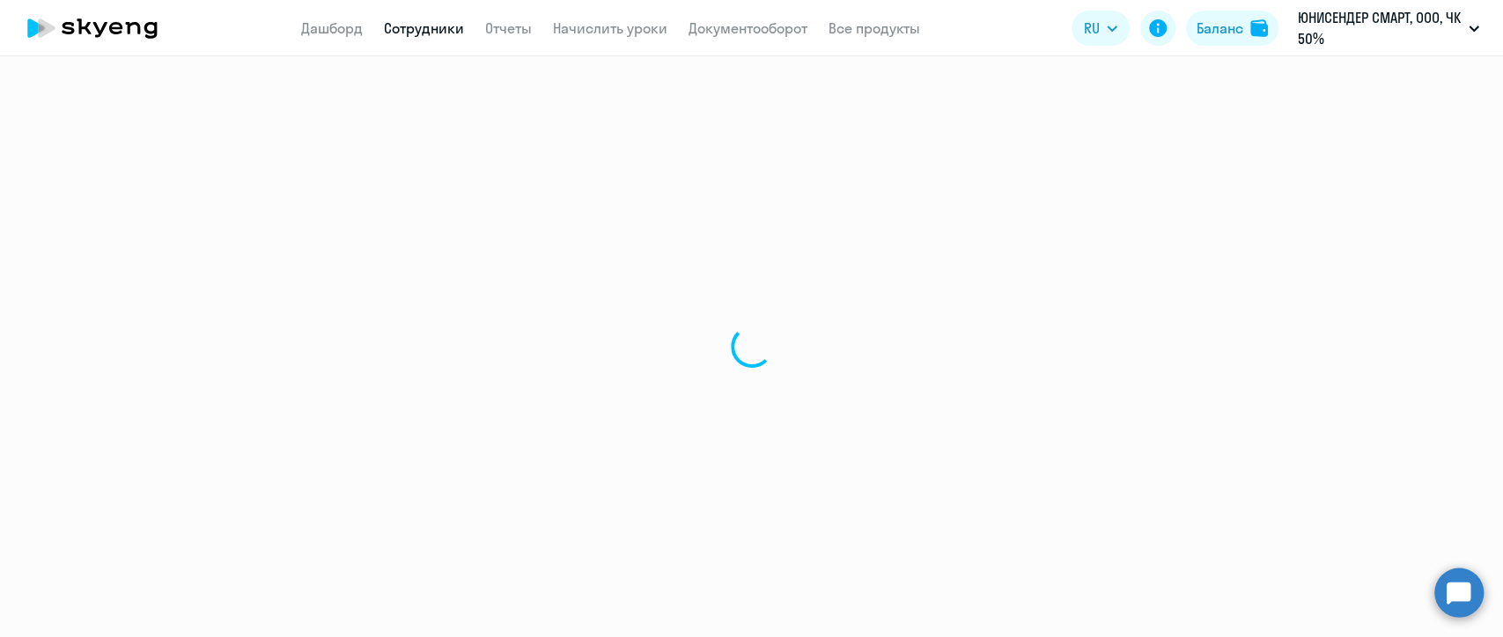
select select "english"
select select "30"
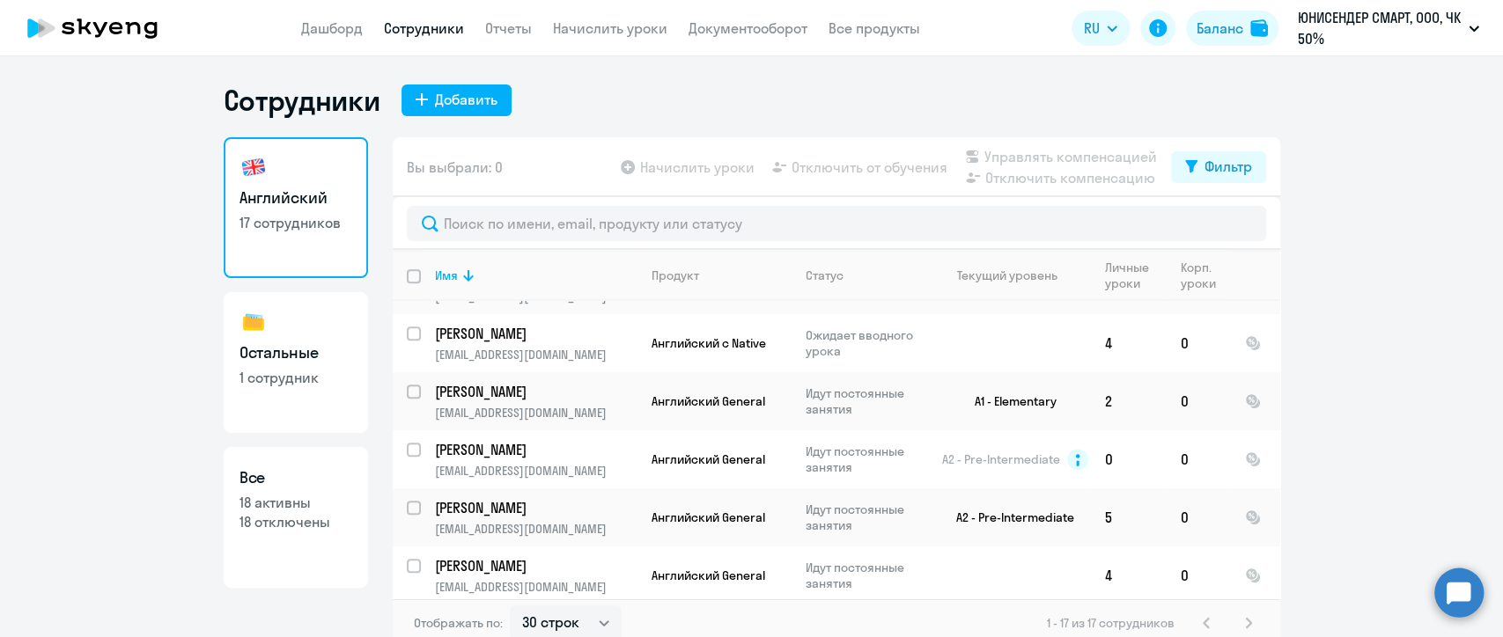
scroll to position [687, 0]
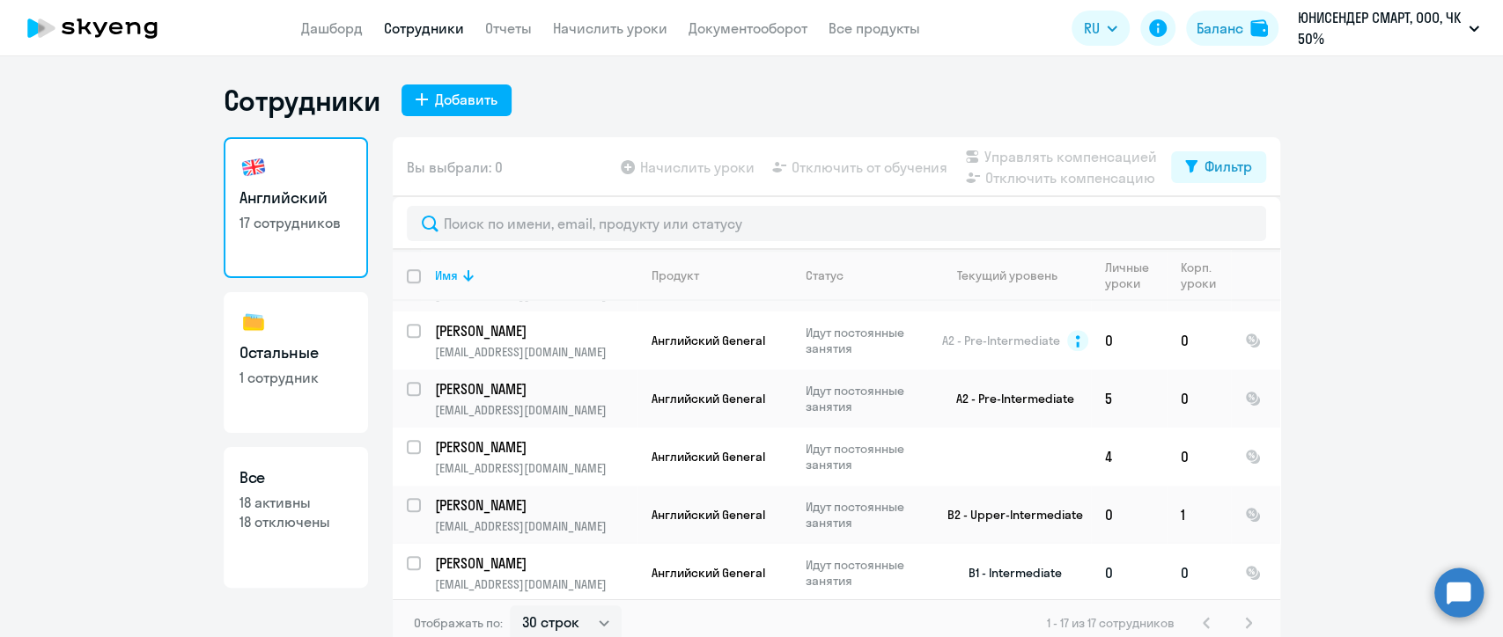
click at [408, 565] on input "select row 825064" at bounding box center [424, 573] width 35 height 35
checkbox input "true"
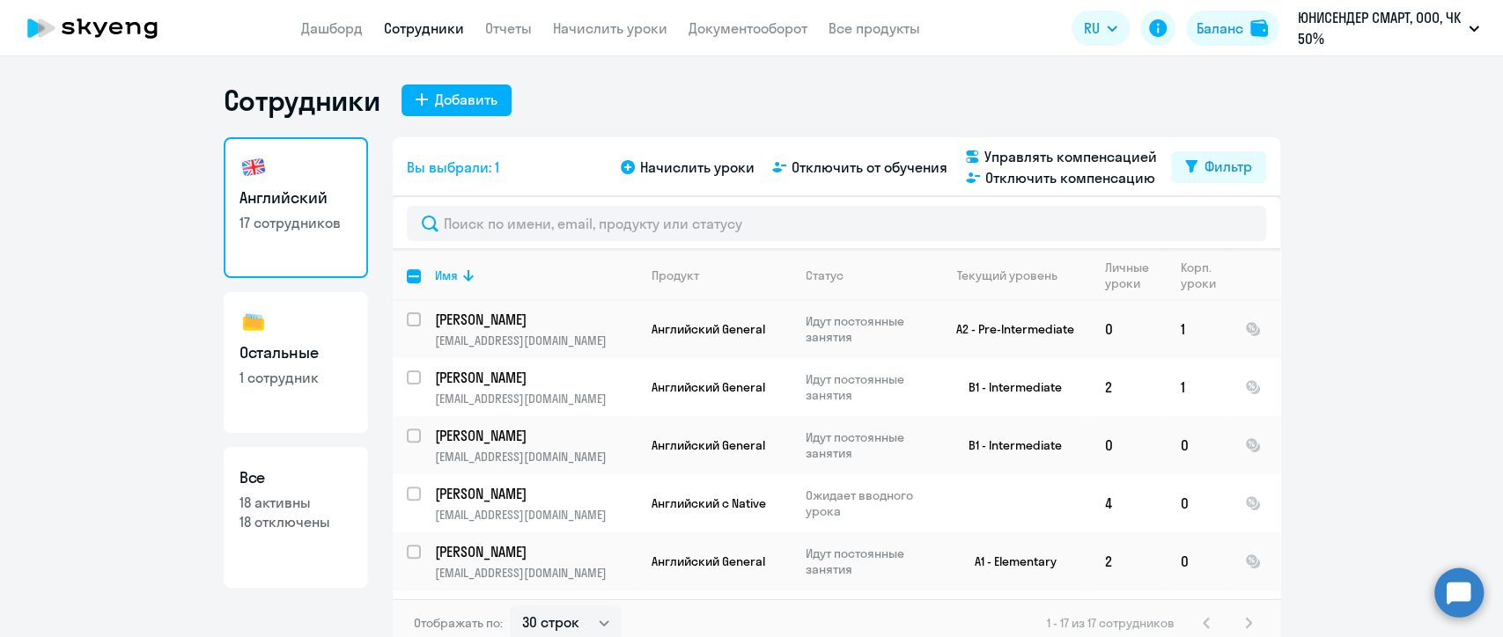
scroll to position [296, 0]
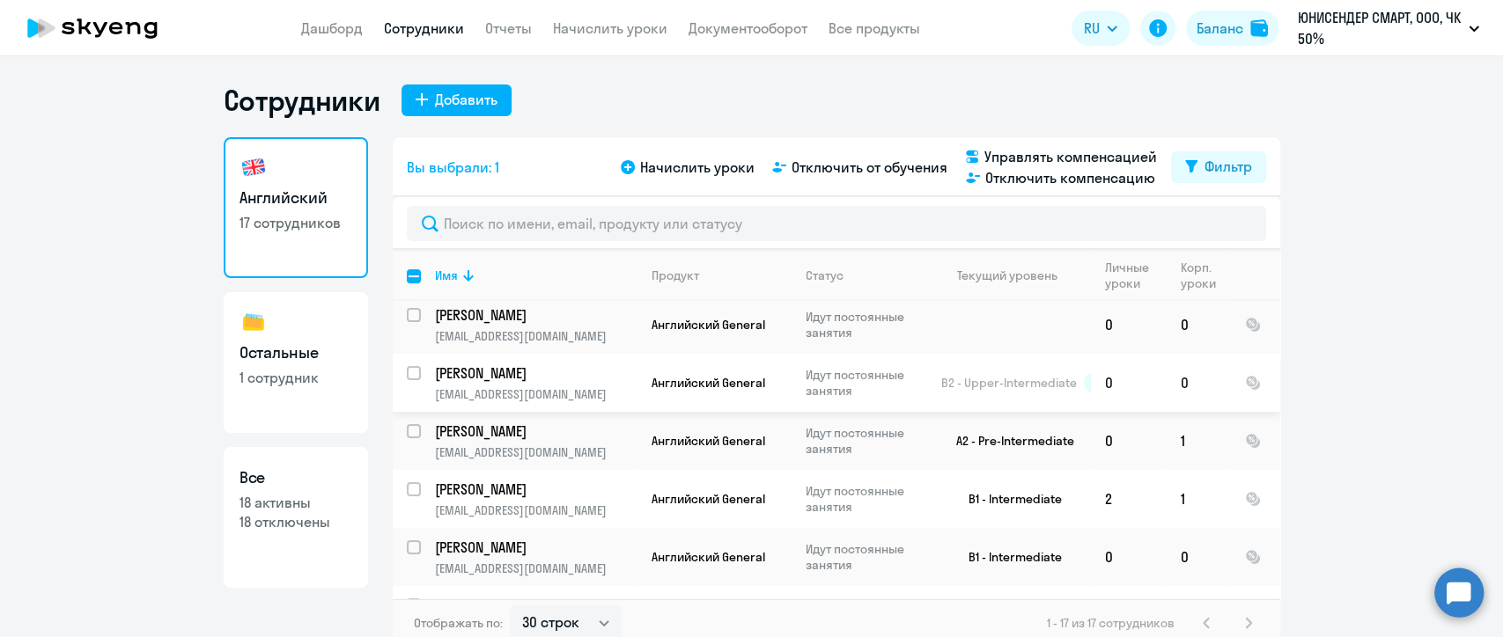
click at [407, 374] on input "select row 5059066" at bounding box center [424, 383] width 35 height 35
click at [1078, 183] on span "Отключить компенсацию" at bounding box center [1070, 177] width 170 height 21
checkbox input "false"
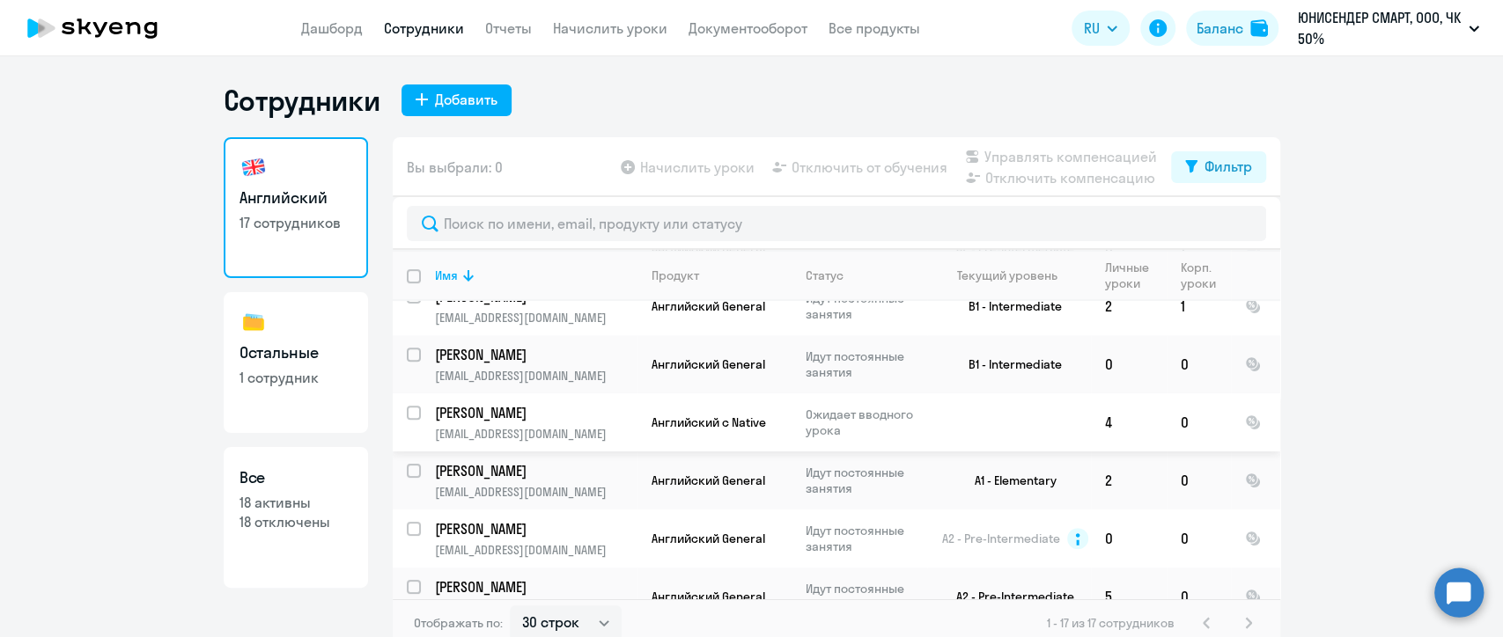
scroll to position [687, 0]
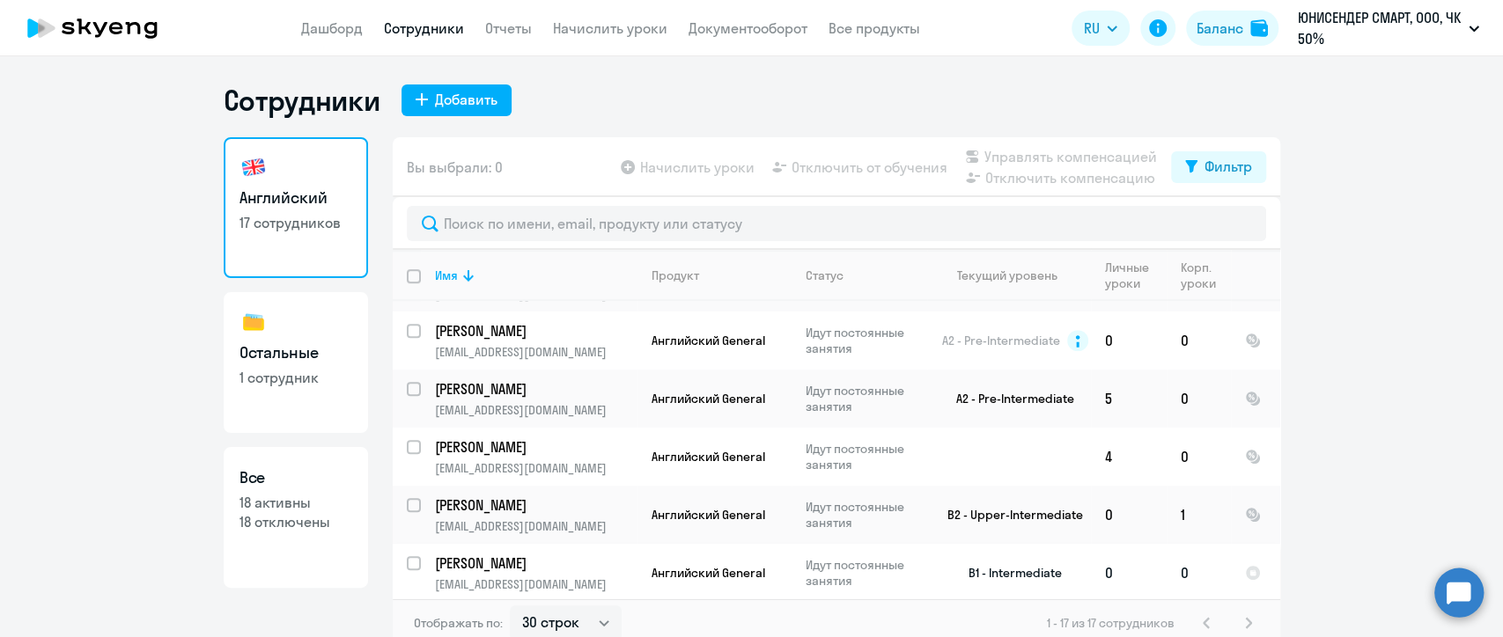
click at [588, 563] on p "[PERSON_NAME]" at bounding box center [534, 563] width 199 height 19
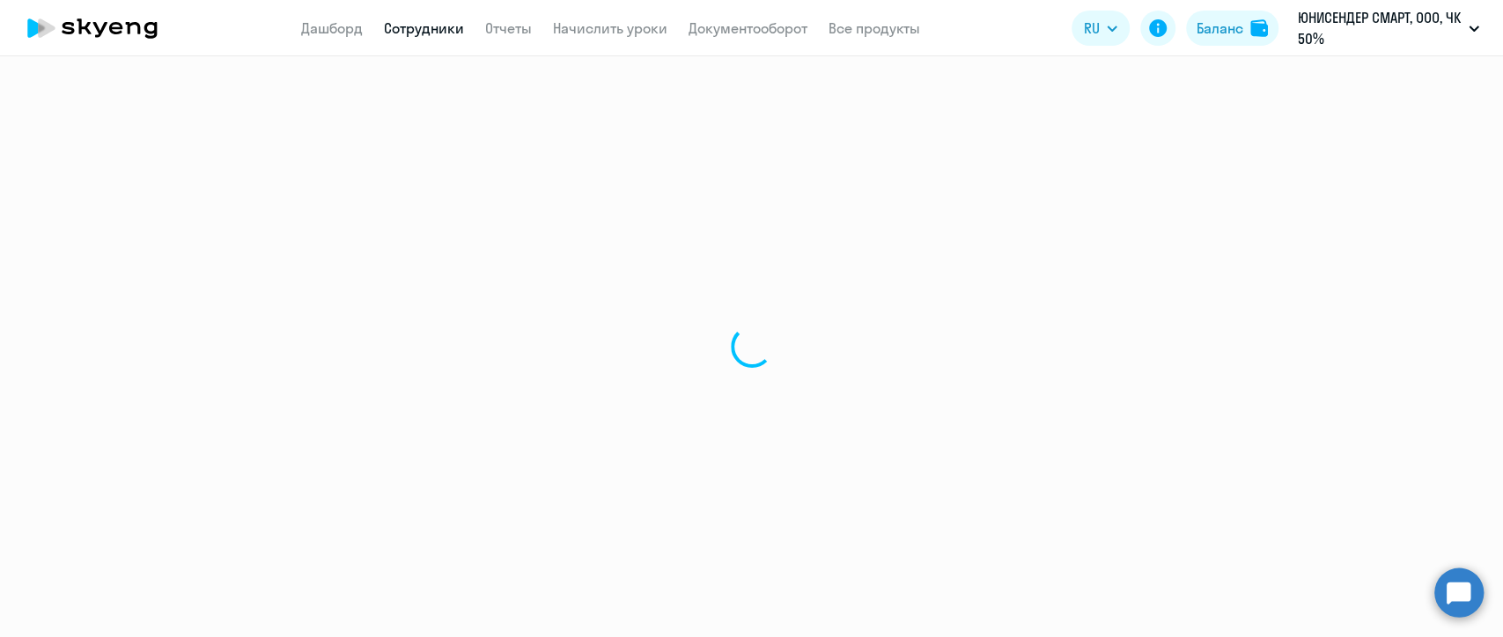
select select "english"
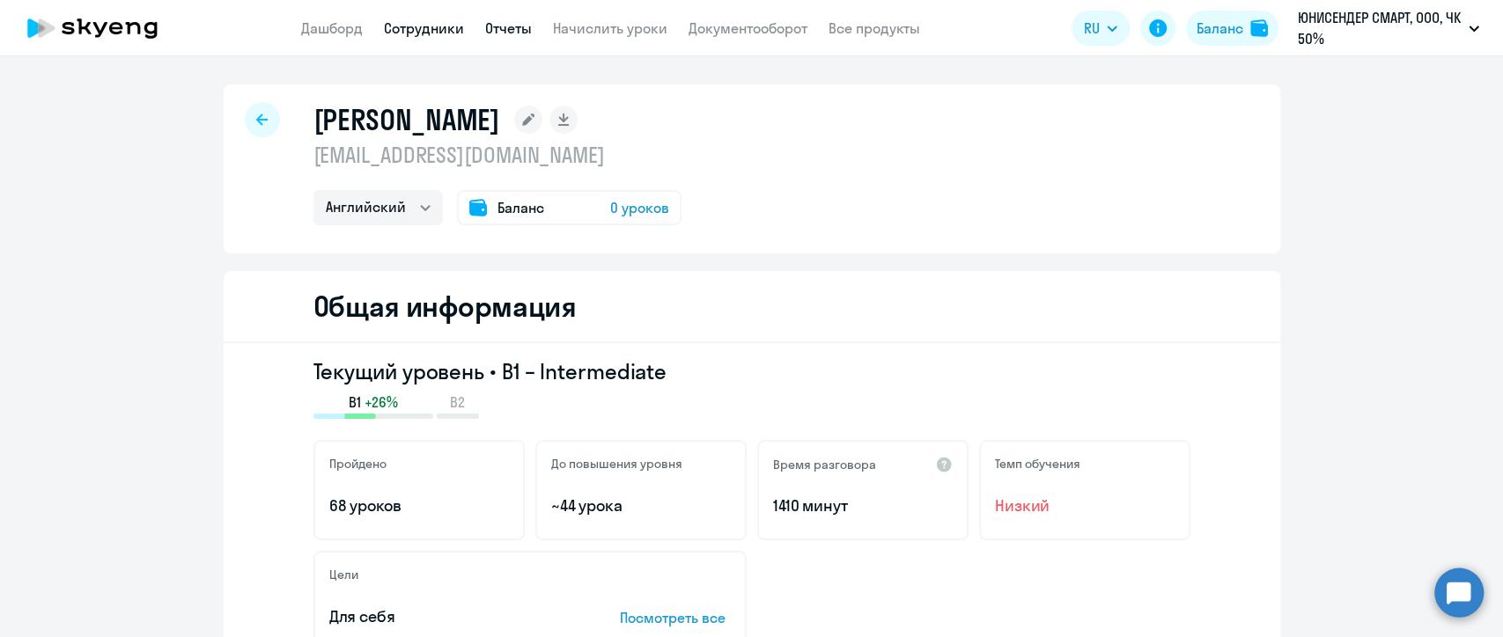
click at [500, 25] on link "Отчеты" at bounding box center [508, 28] width 47 height 18
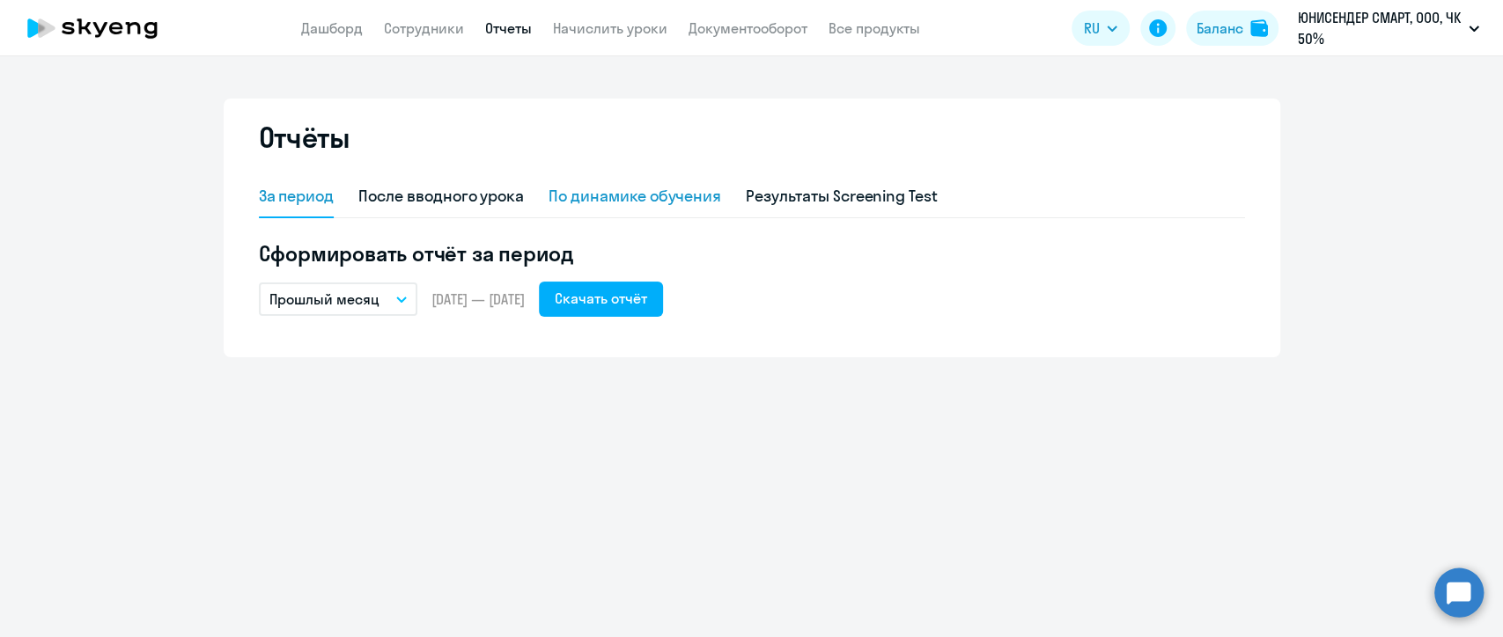
click at [606, 201] on div "По динамике обучения" at bounding box center [634, 196] width 173 height 23
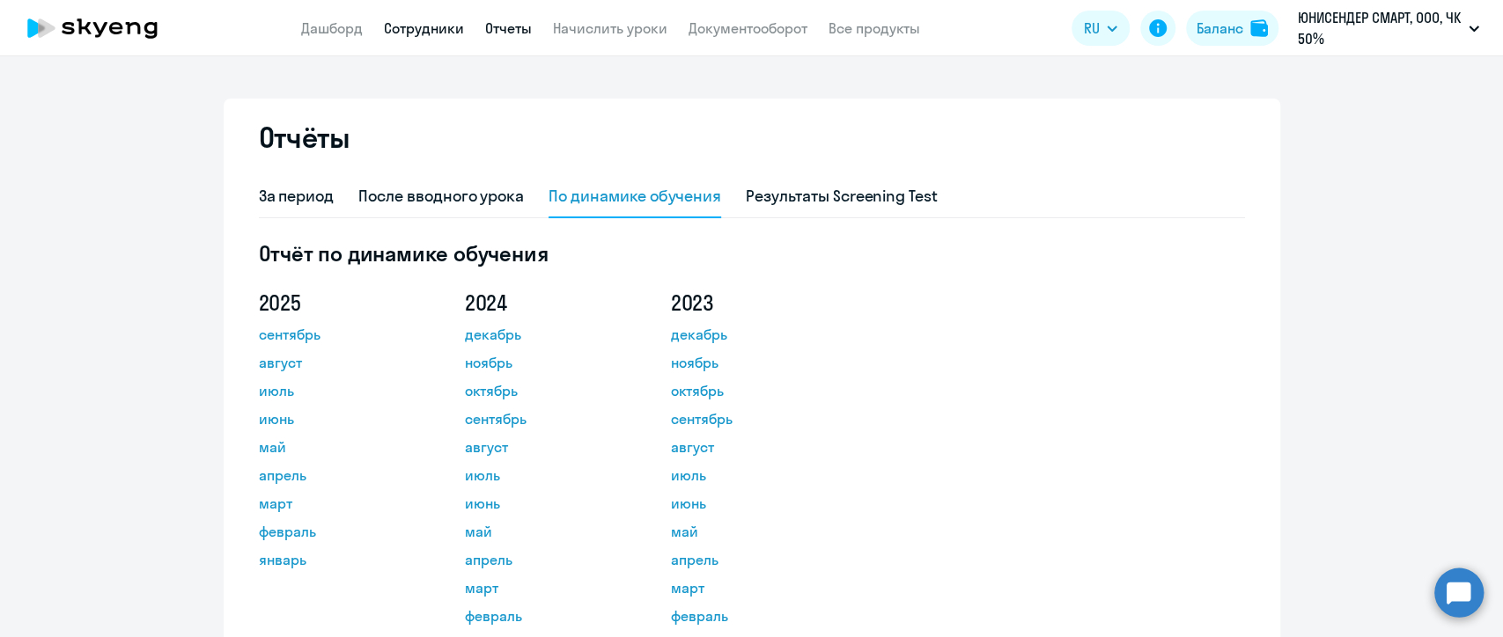
click at [434, 32] on link "Сотрудники" at bounding box center [424, 28] width 80 height 18
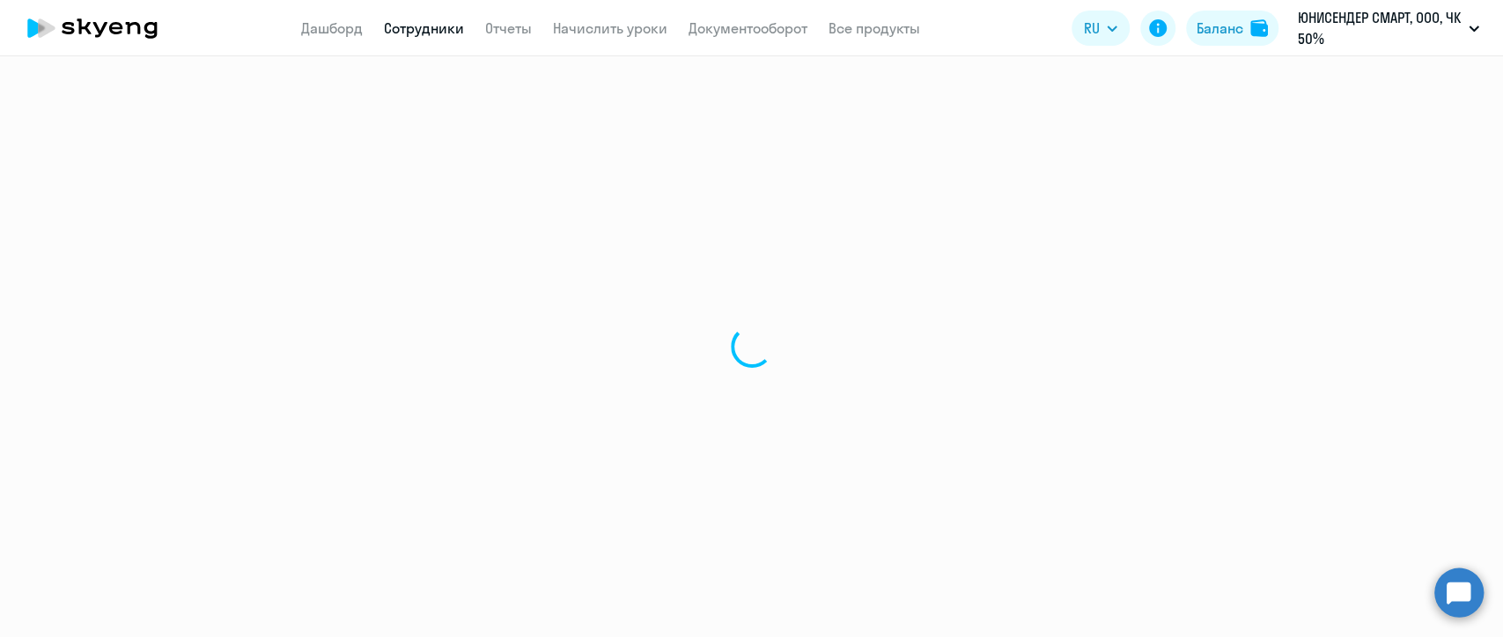
select select "30"
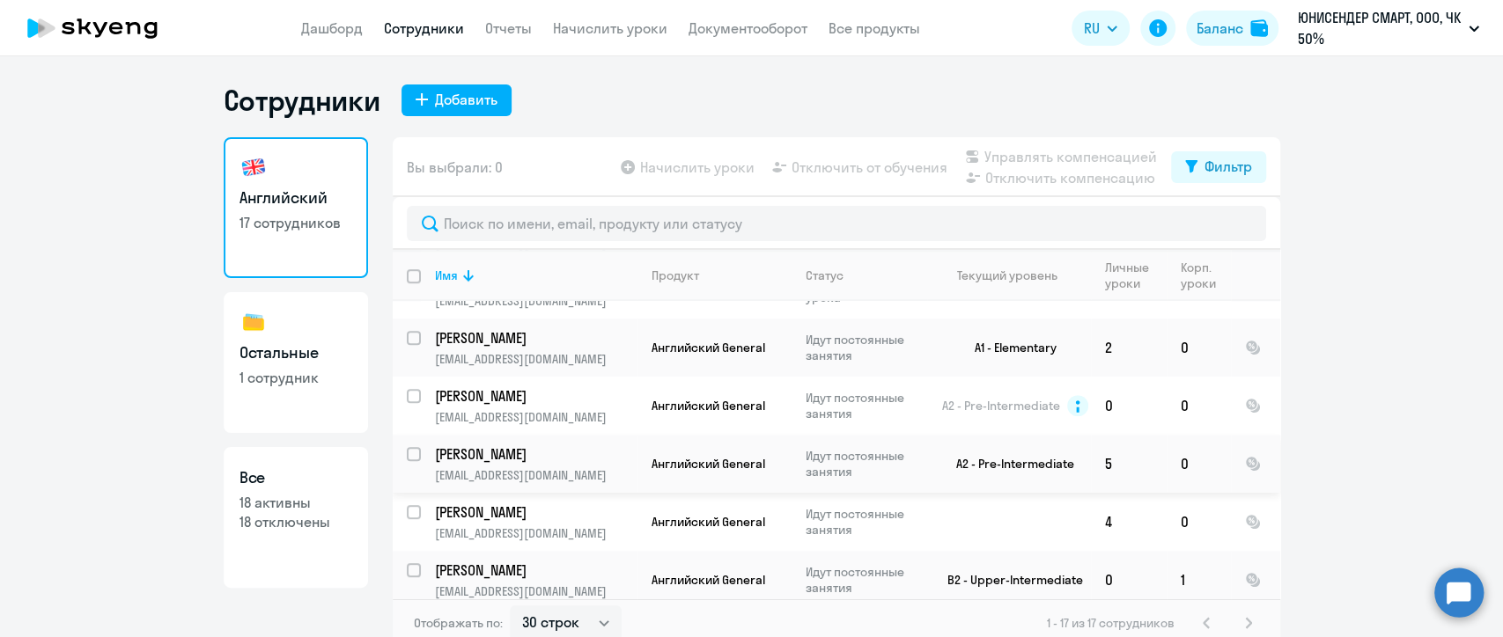
scroll to position [589, 0]
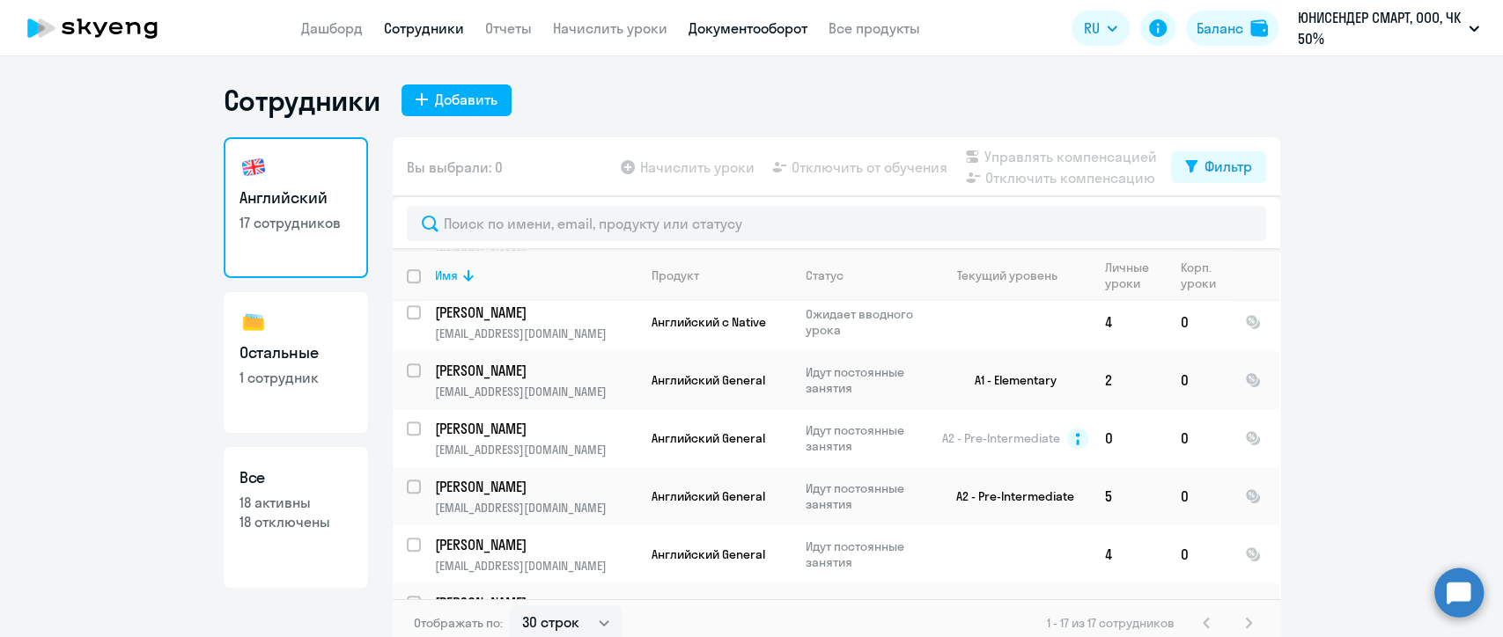
click at [746, 27] on link "Документооборот" at bounding box center [747, 28] width 119 height 18
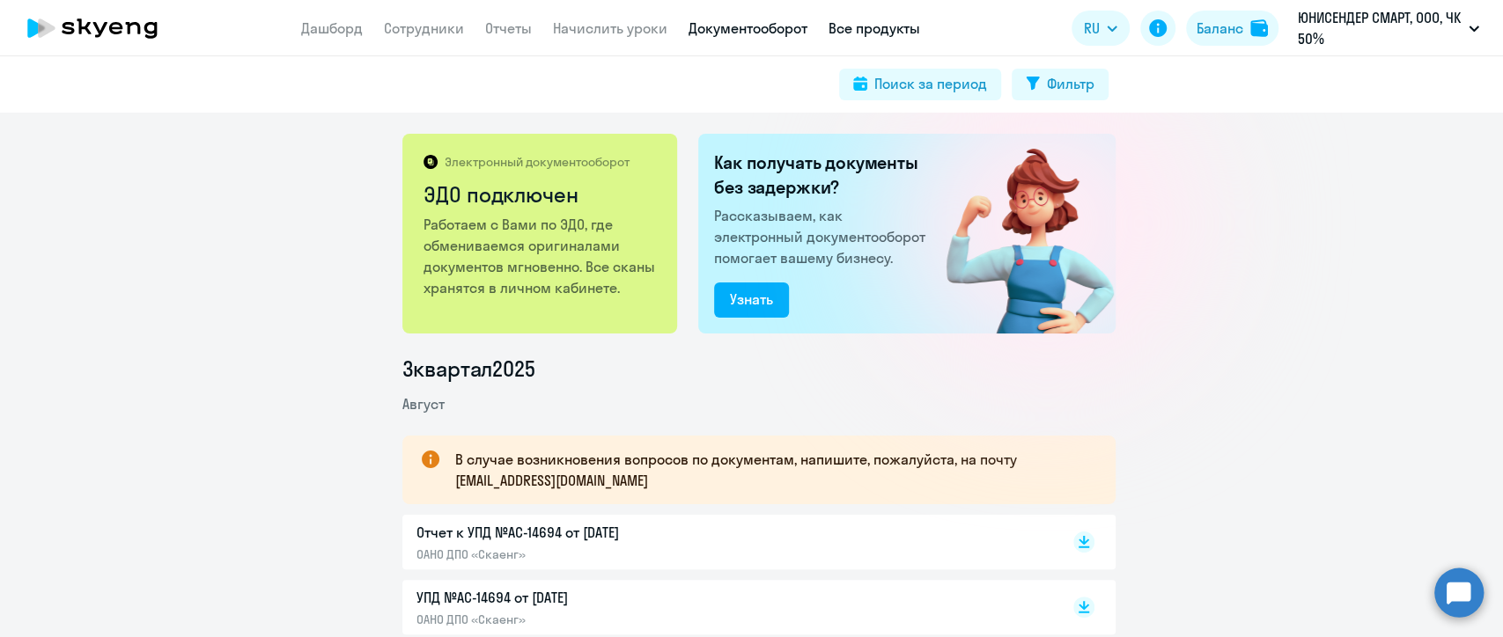
click at [898, 23] on link "Все продукты" at bounding box center [874, 28] width 92 height 18
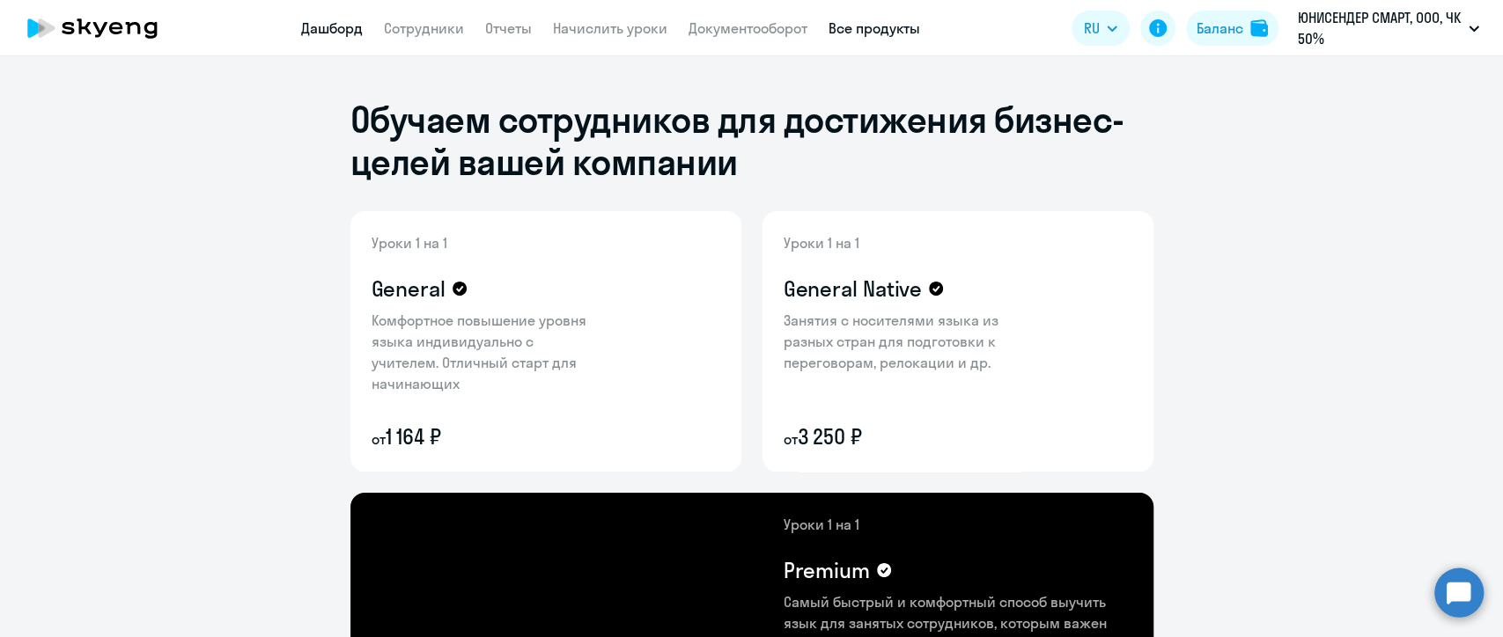
click at [312, 25] on link "Дашборд" at bounding box center [332, 28] width 62 height 18
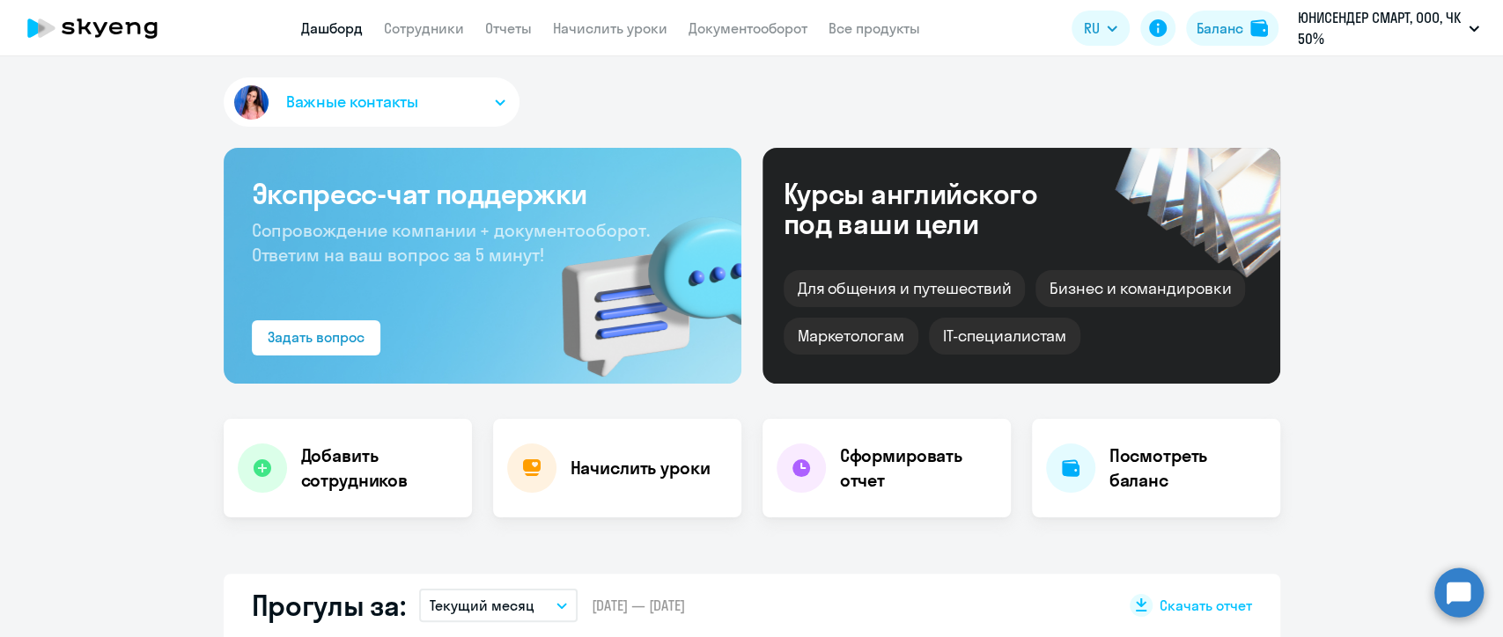
select select "30"
click at [1340, 531] on div "Важные контакты Экспресс-чат поддержки Сопровождение компании + документооборот…" at bounding box center [751, 346] width 1503 height 581
click at [462, 99] on button "Важные контакты" at bounding box center [372, 101] width 296 height 49
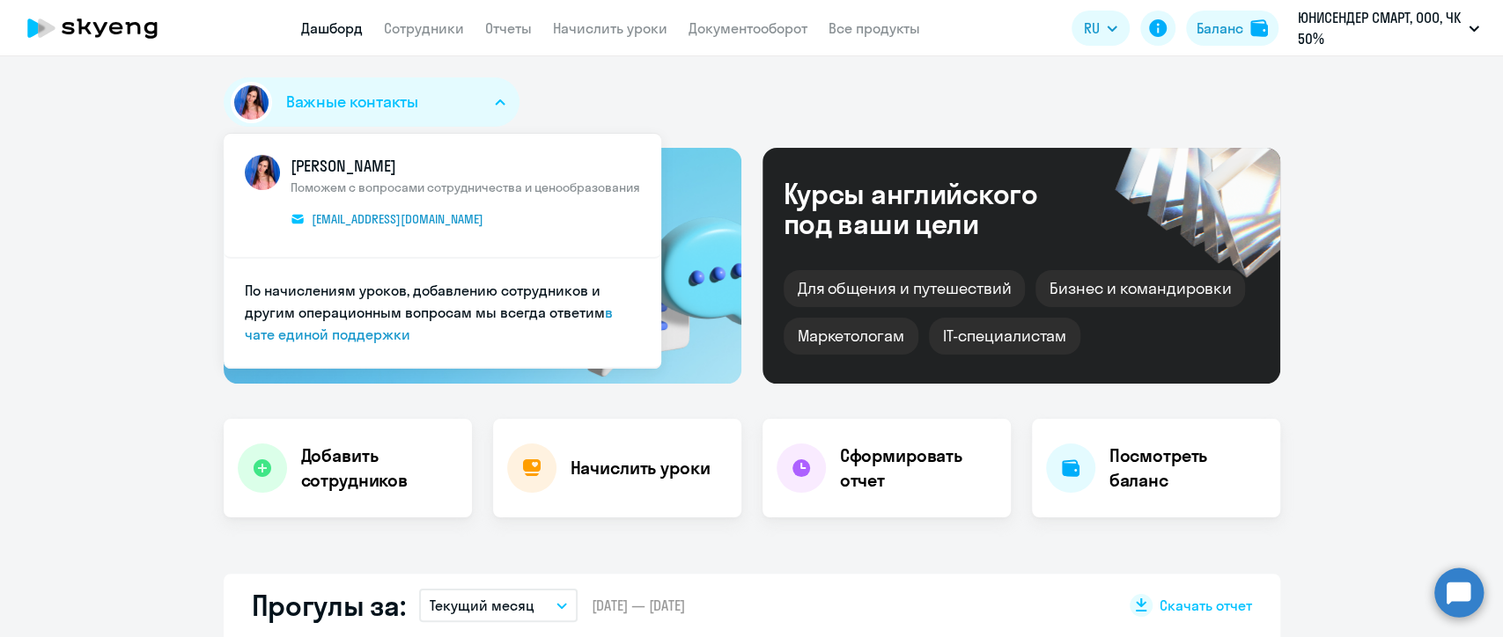
click at [495, 102] on icon "button" at bounding box center [500, 102] width 11 height 6
